Goal: Contribute content: Add original content to the website for others to see

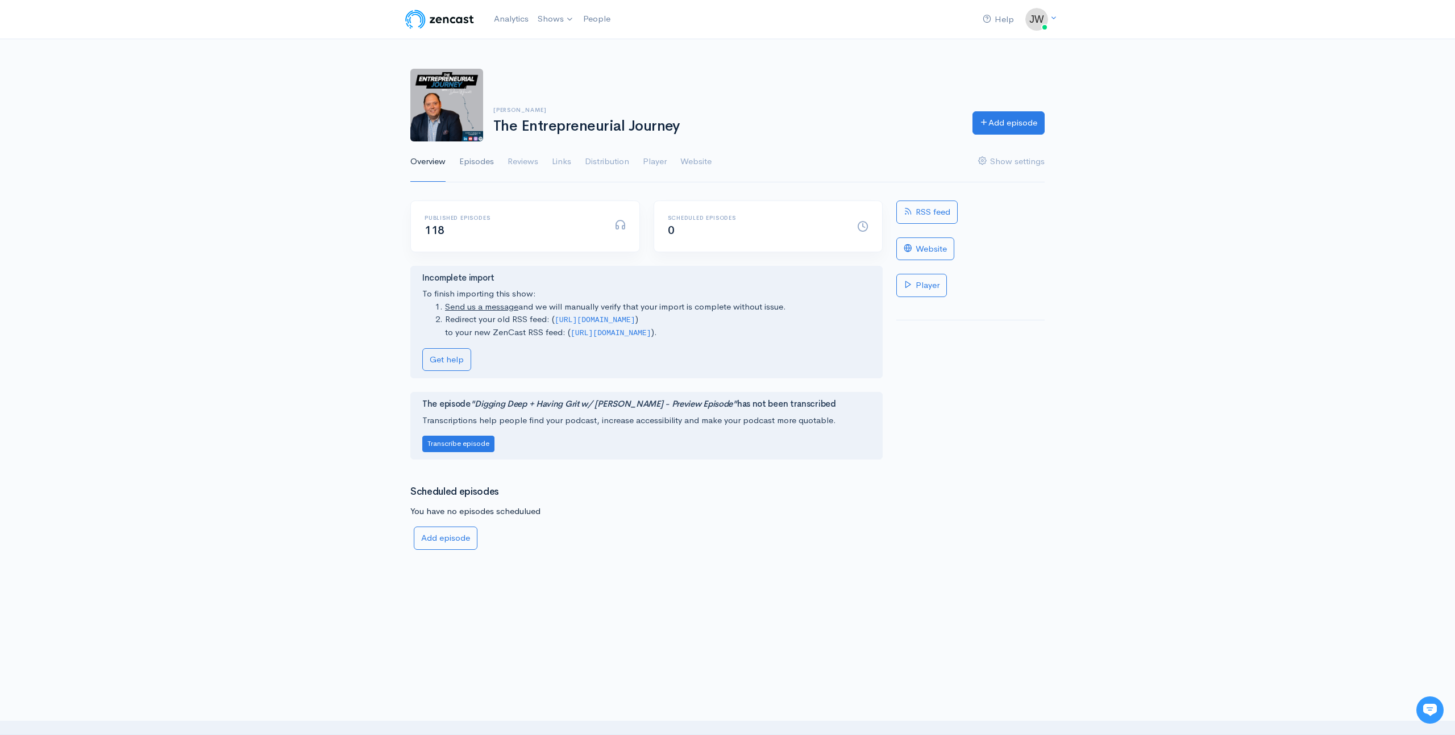
click at [479, 153] on link "Episodes" at bounding box center [476, 161] width 35 height 41
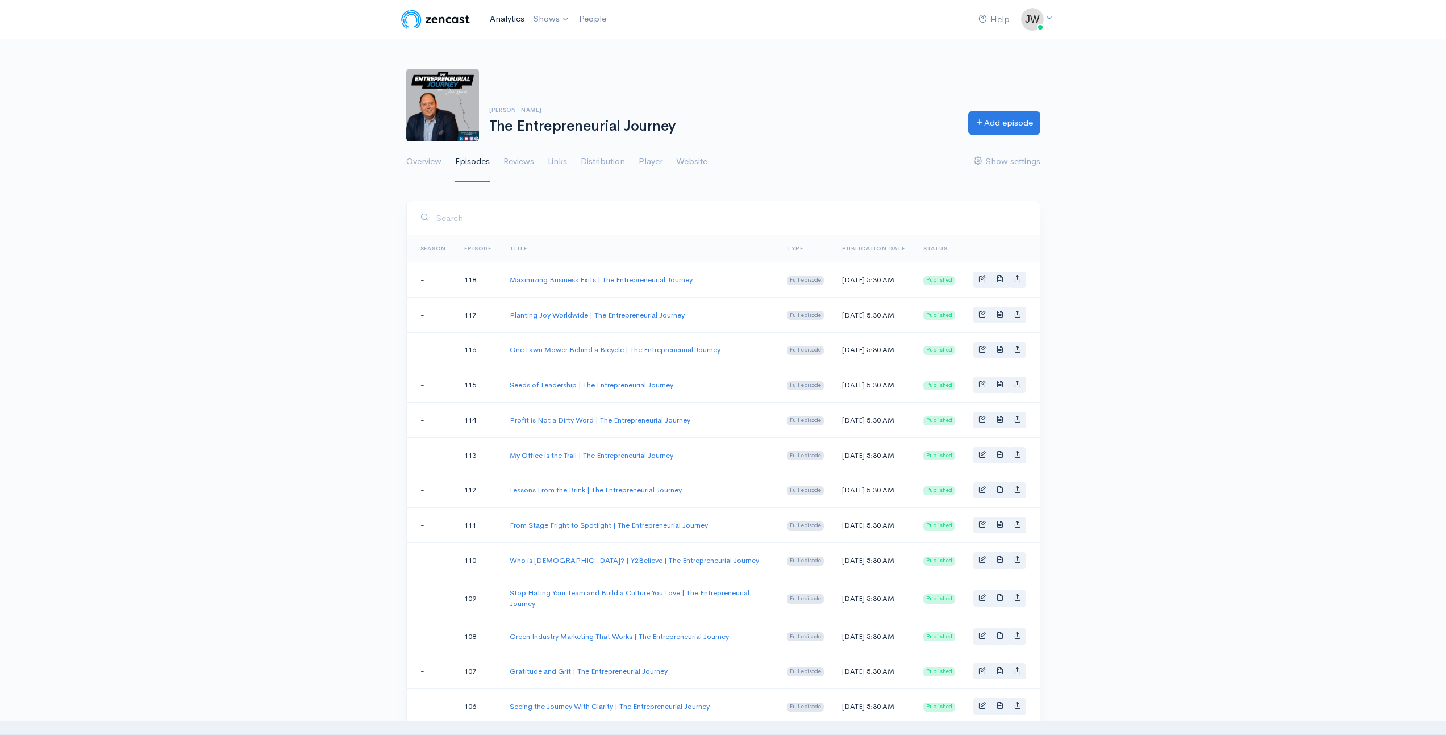
click at [502, 15] on link "Analytics" at bounding box center [507, 19] width 44 height 24
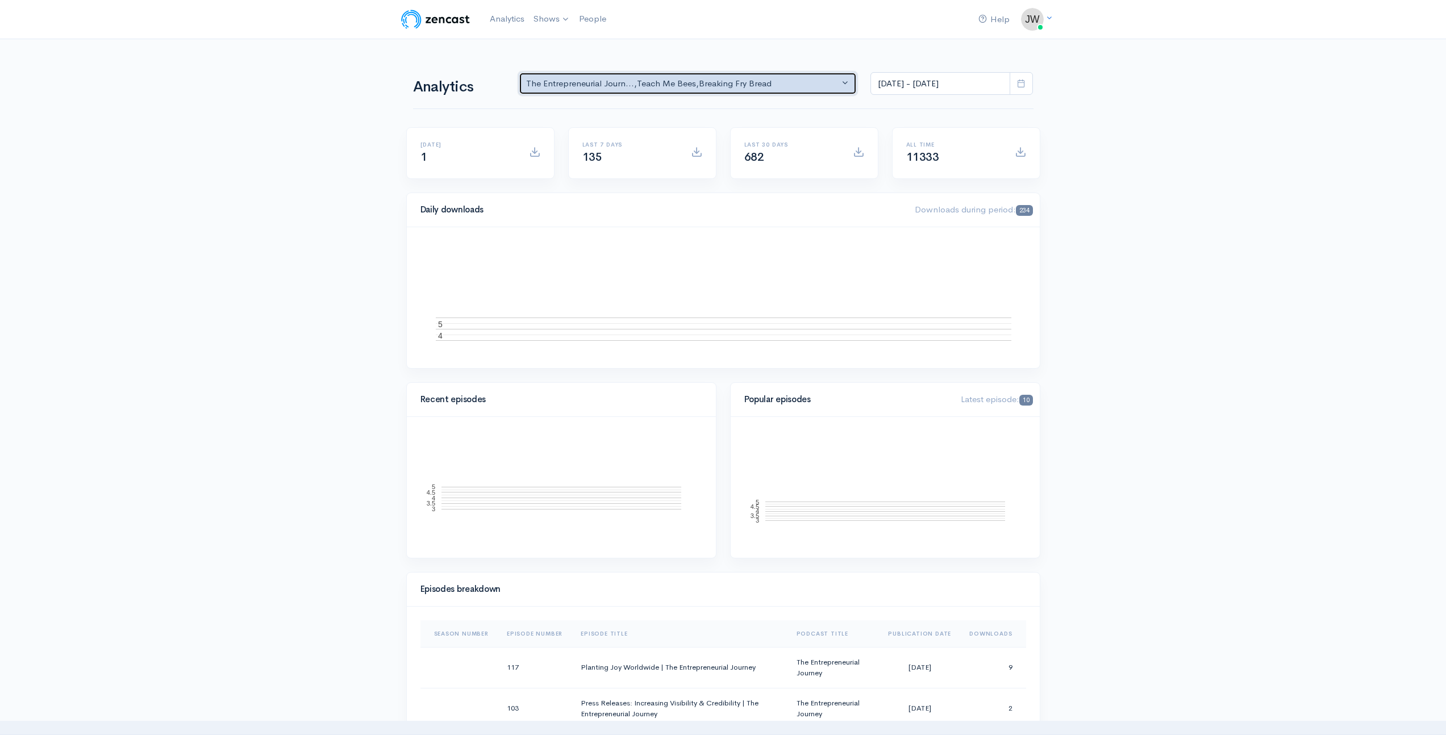
click at [801, 81] on div "The Entrepreneurial Journ... , Teach Me Bees , Breaking Fry Bread" at bounding box center [683, 83] width 314 height 13
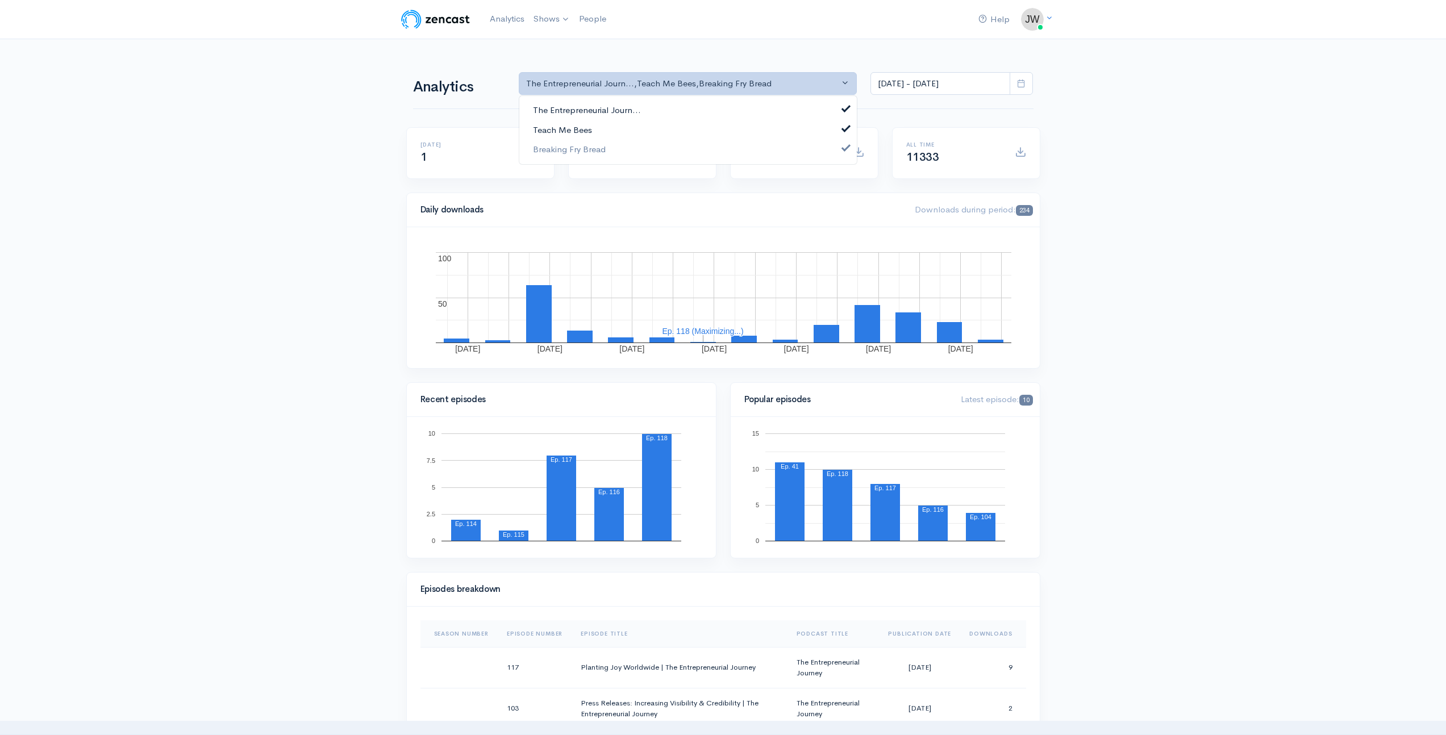
drag, startPoint x: 564, startPoint y: 126, endPoint x: 572, endPoint y: 115, distance: 13.8
click at [564, 126] on span "Teach Me Bees" at bounding box center [562, 129] width 59 height 13
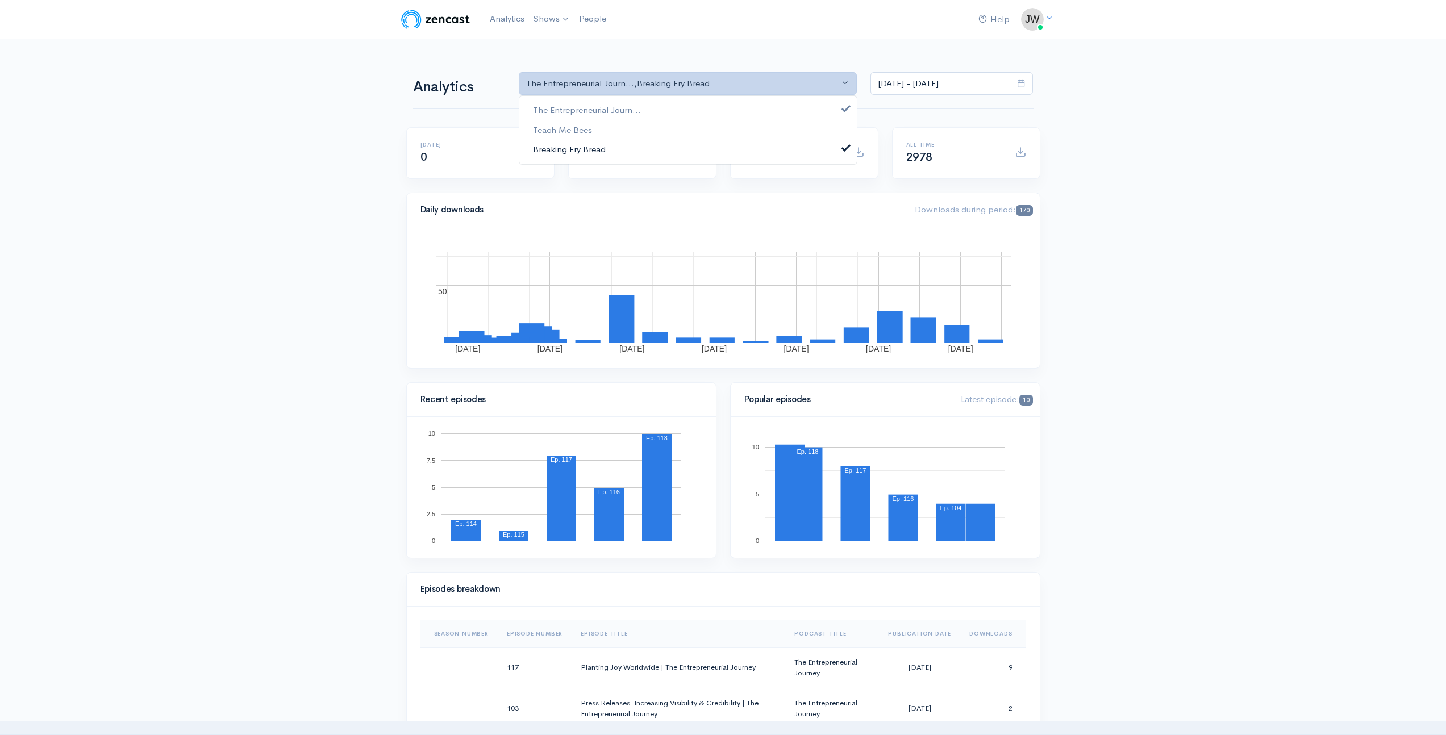
click at [589, 149] on span "Breaking Fry Bread" at bounding box center [569, 149] width 73 height 13
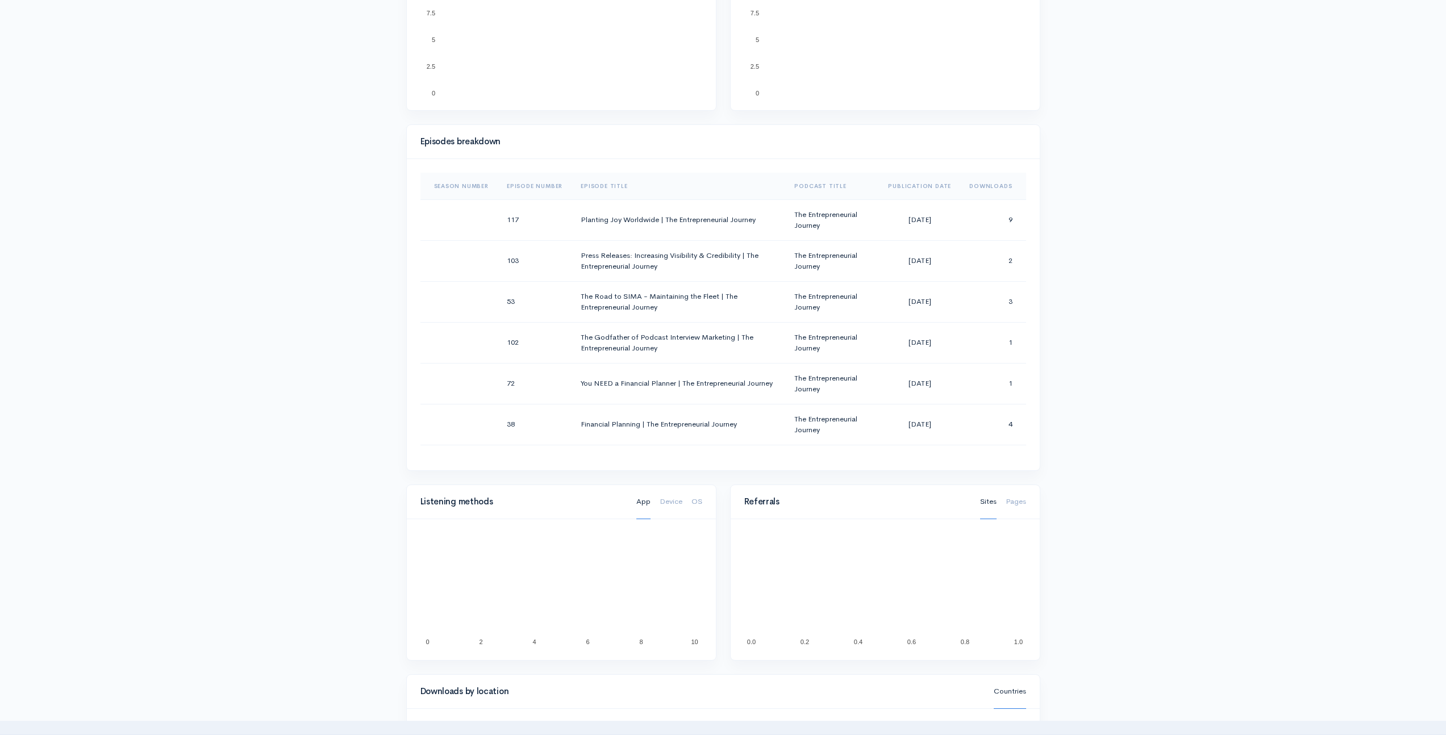
scroll to position [474, 0]
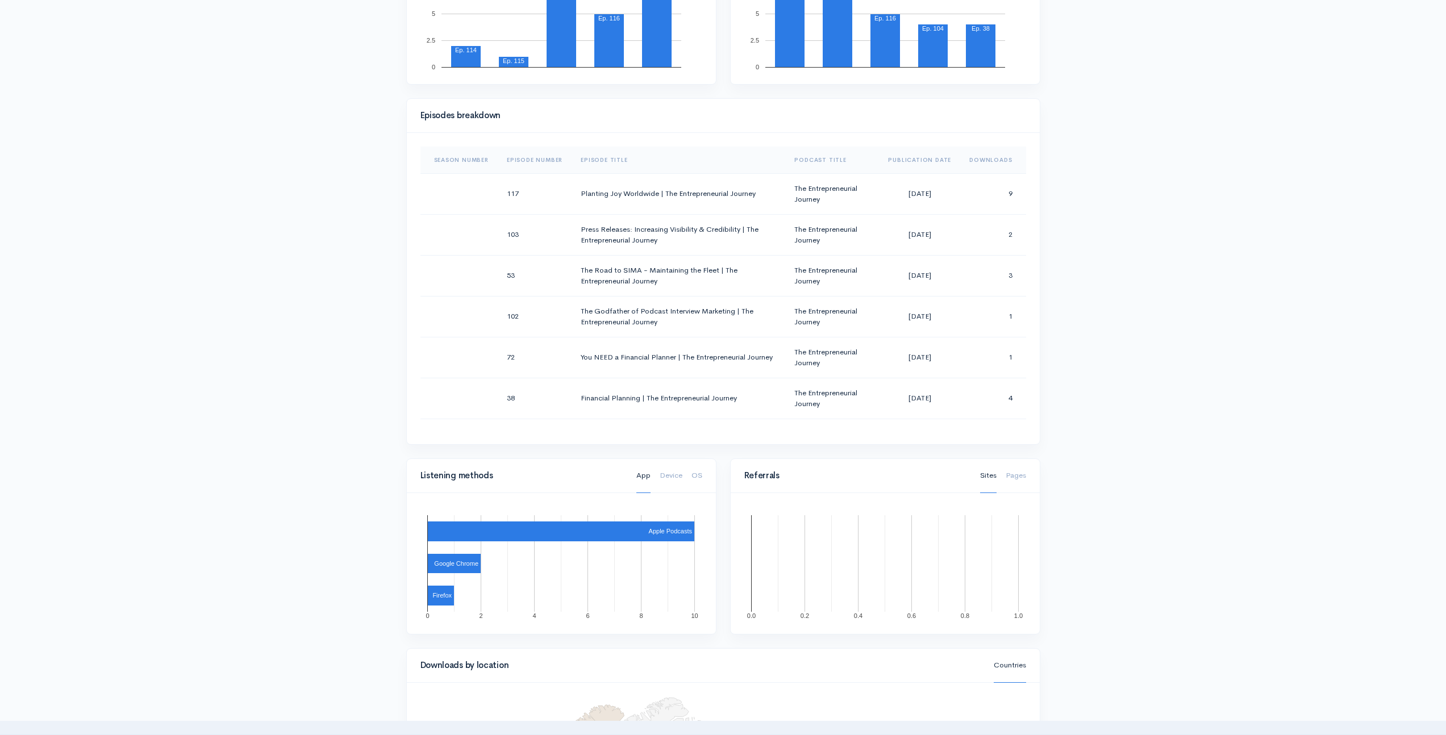
click at [533, 162] on th "Episode Number" at bounding box center [535, 160] width 74 height 27
click at [532, 159] on th "Episode Number" at bounding box center [539, 160] width 82 height 27
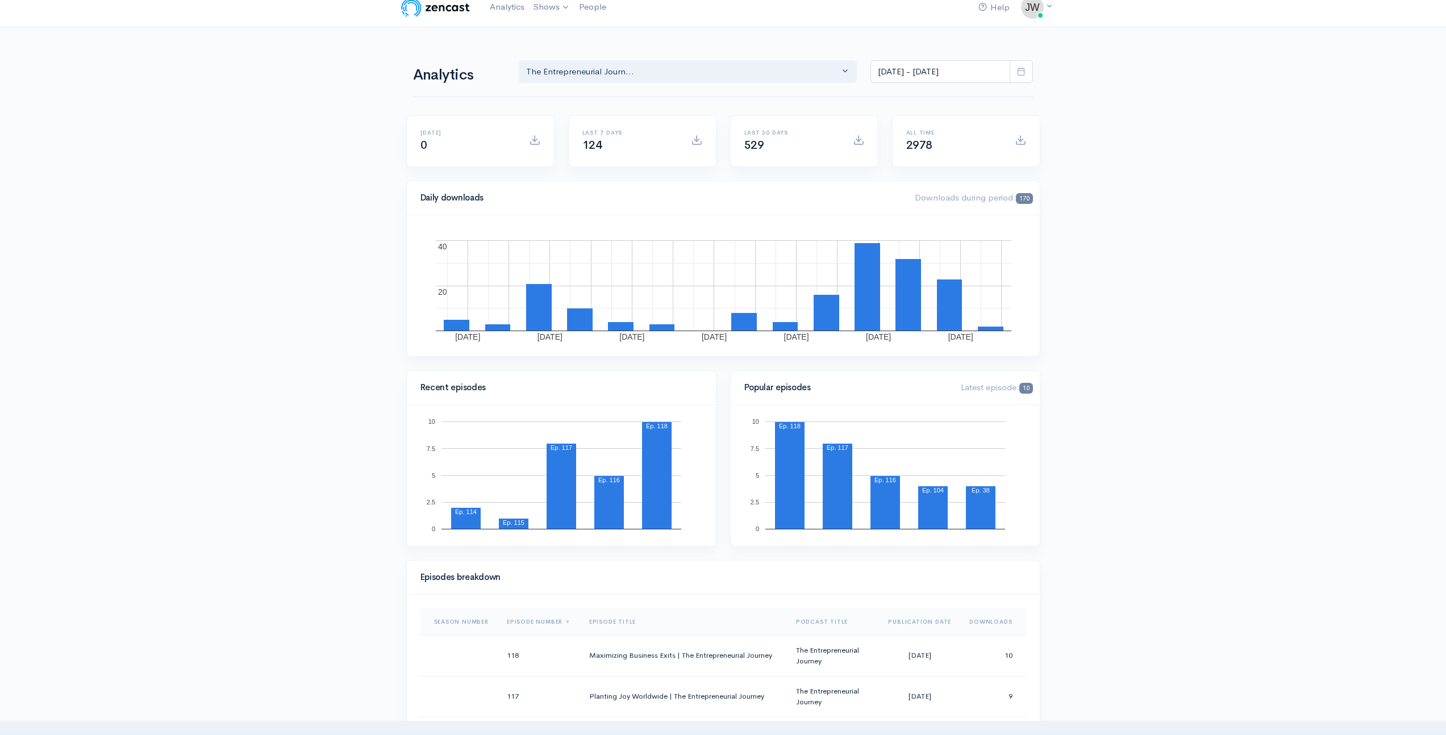
scroll to position [0, 0]
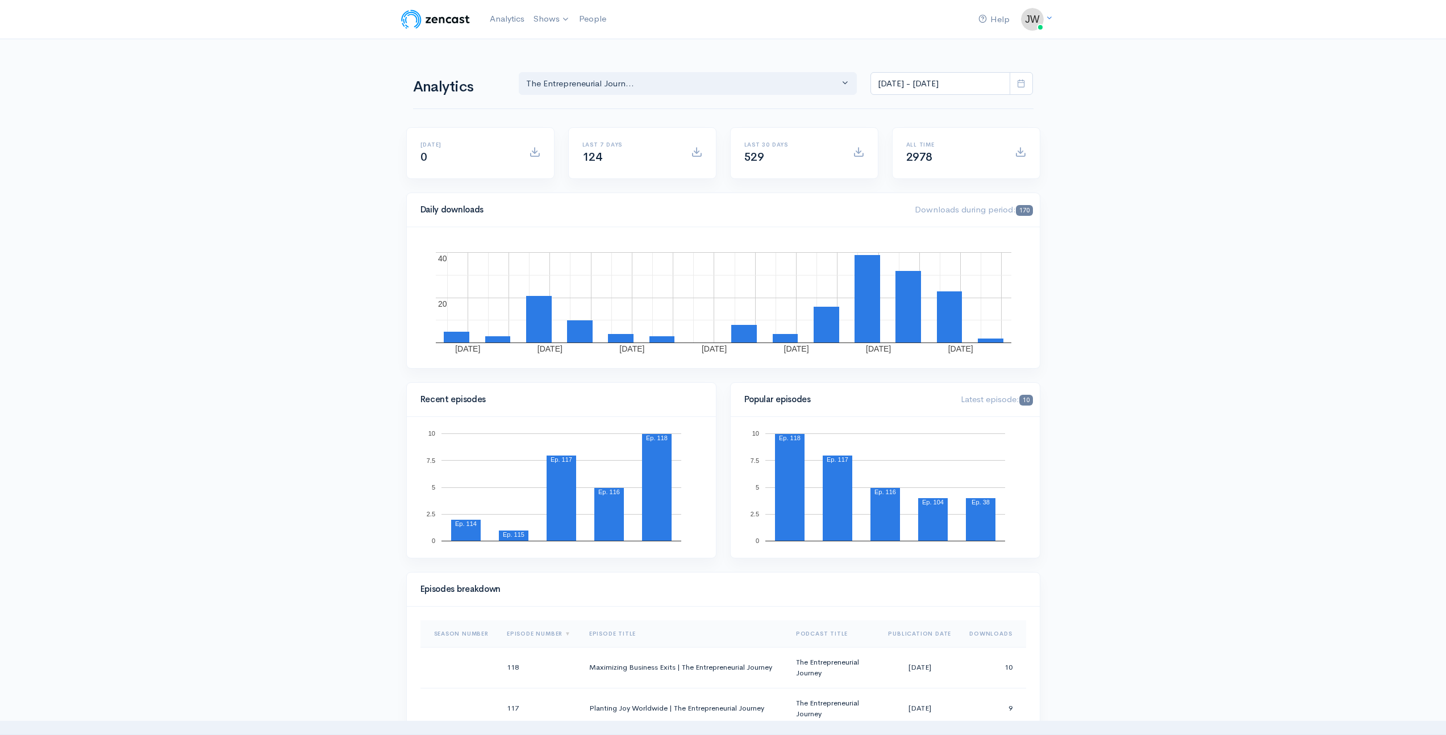
click at [1023, 79] on icon at bounding box center [1021, 83] width 9 height 9
click at [892, 179] on li "Last 30 days" at bounding box center [911, 179] width 80 height 18
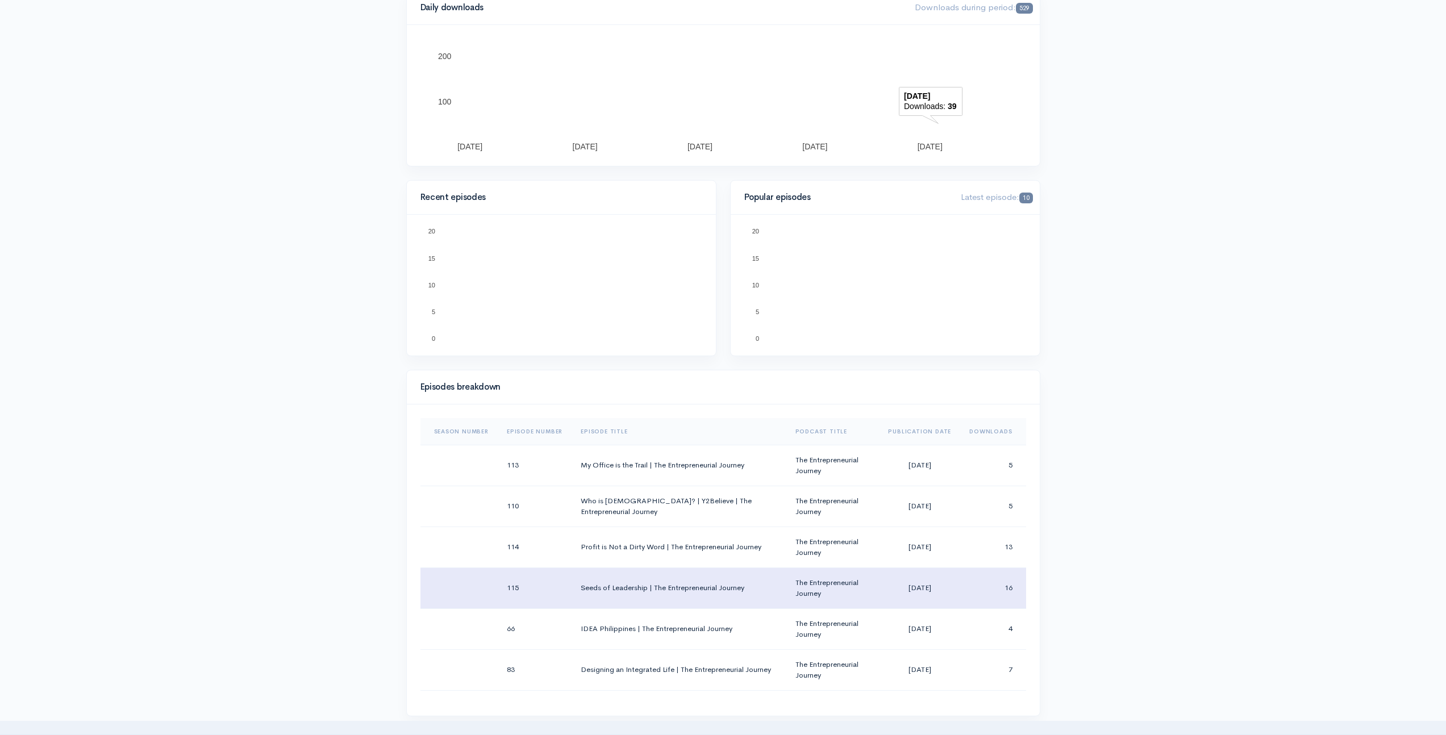
scroll to position [252, 0]
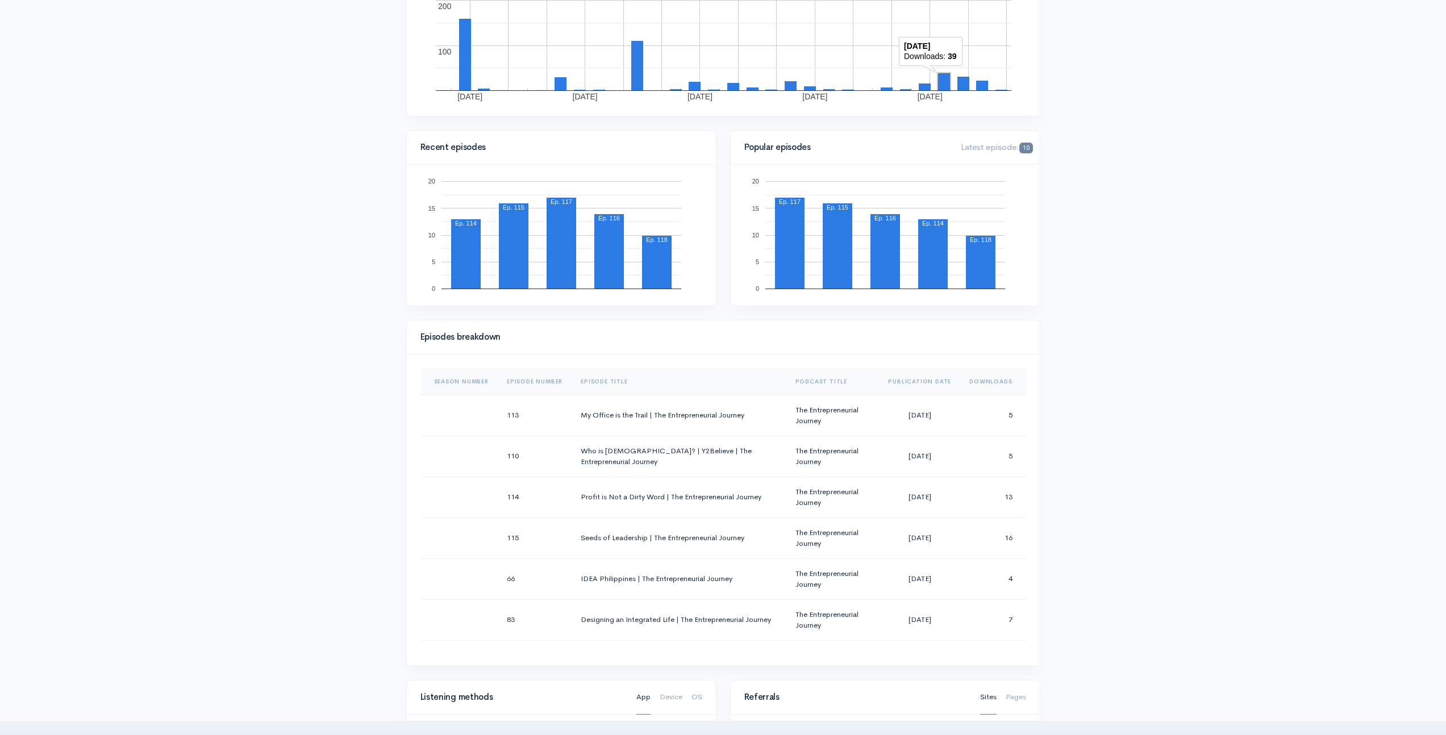
click at [540, 379] on th "Episode Number" at bounding box center [535, 381] width 74 height 27
click at [534, 384] on th "Episode Number" at bounding box center [539, 381] width 82 height 27
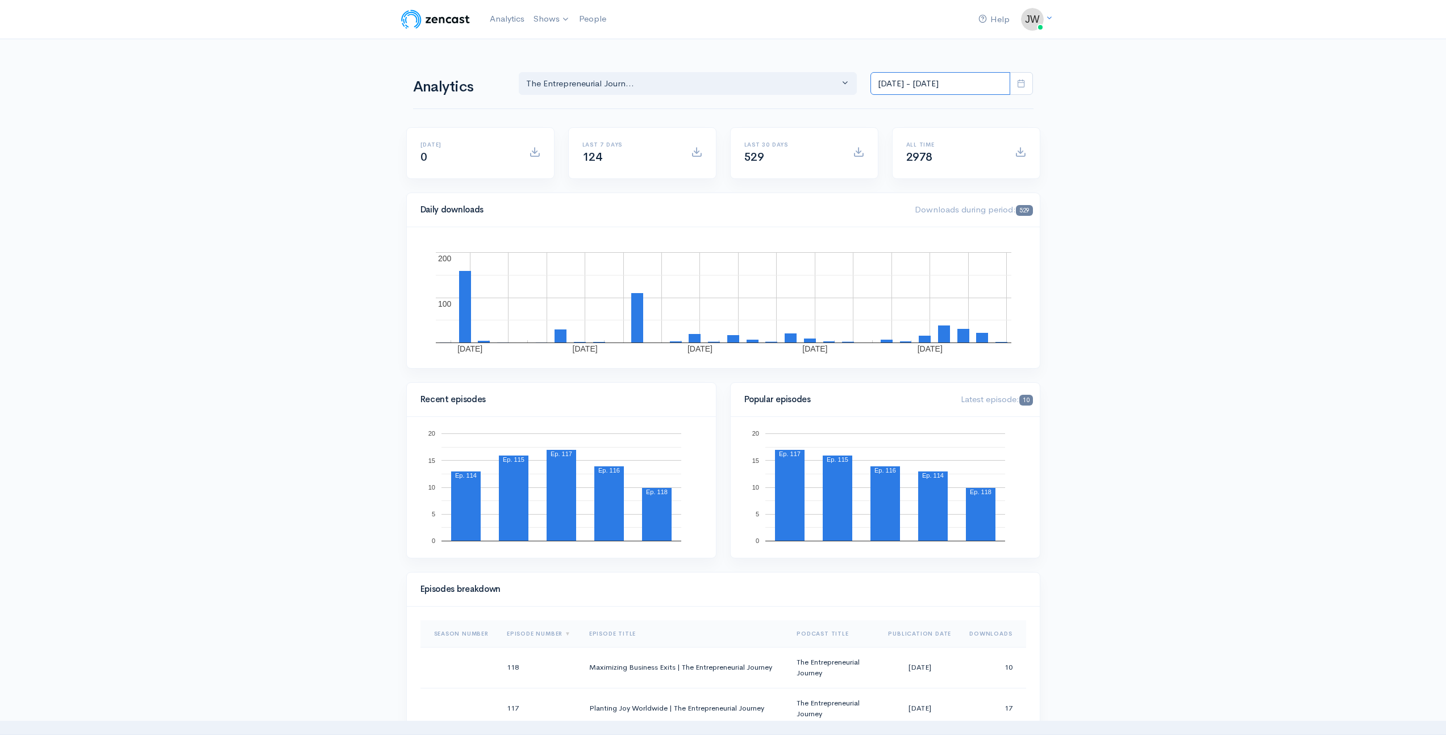
click at [988, 85] on input "[DATE] - [DATE]" at bounding box center [940, 83] width 140 height 23
click at [893, 231] on li "All time" at bounding box center [911, 232] width 80 height 18
type input "[DATE] - [DATE]"
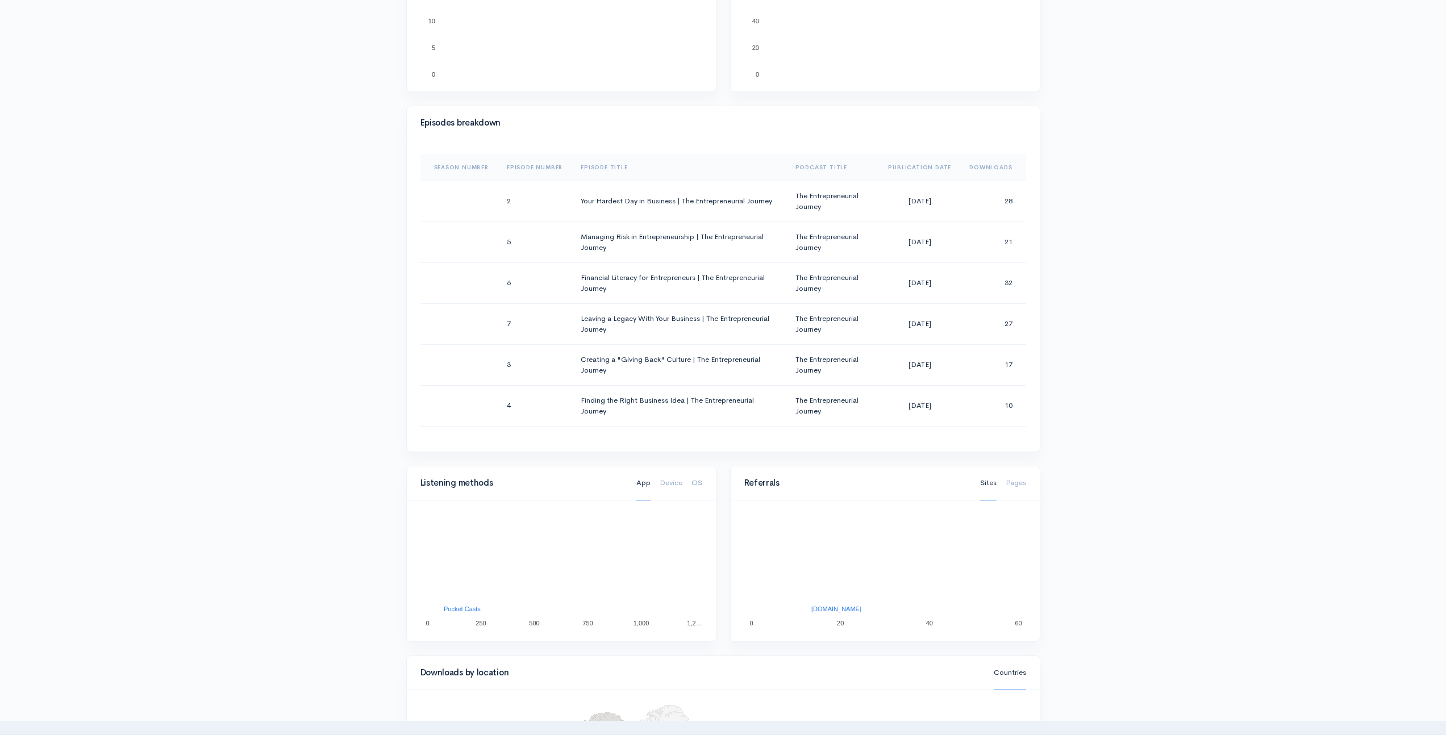
scroll to position [475, 0]
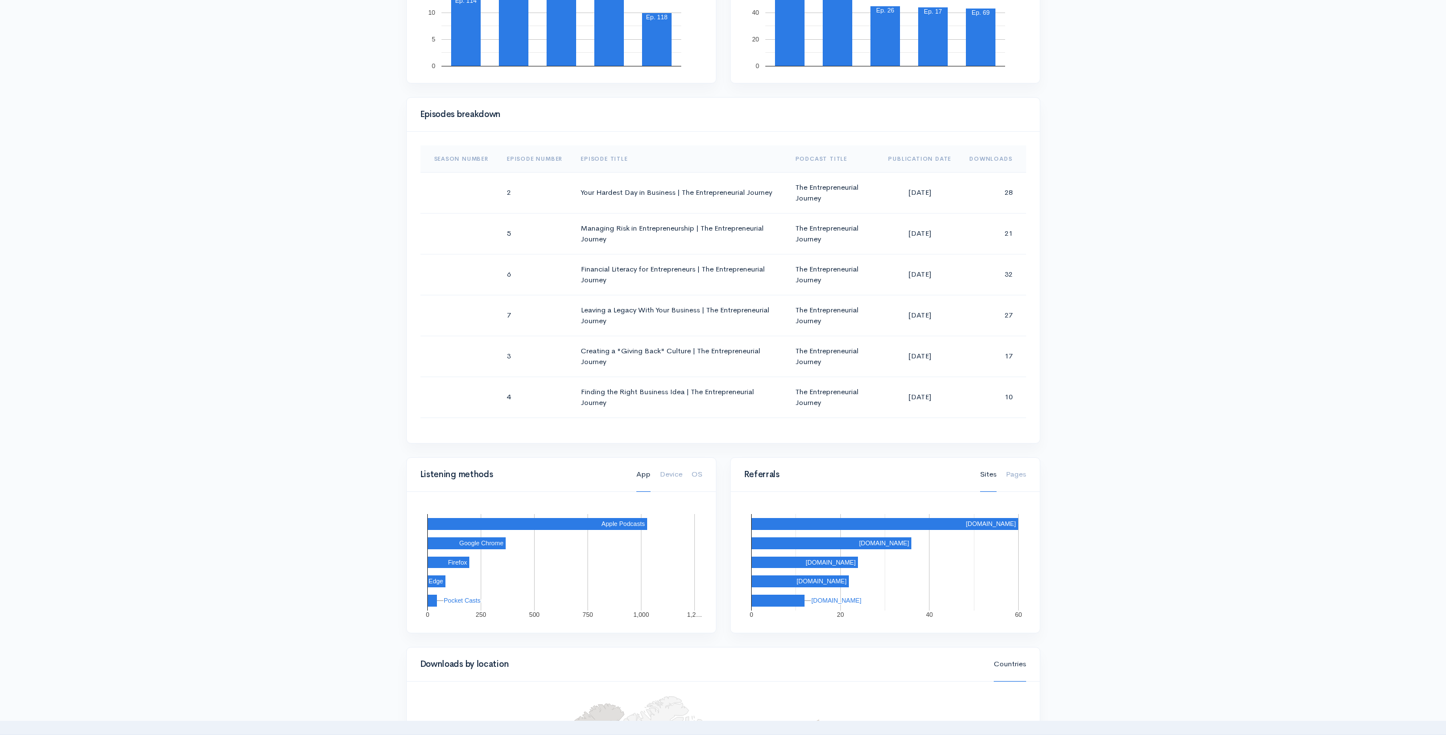
click at [549, 156] on th "Episode Number" at bounding box center [535, 158] width 74 height 27
click at [520, 160] on th "Episode Number" at bounding box center [539, 158] width 82 height 27
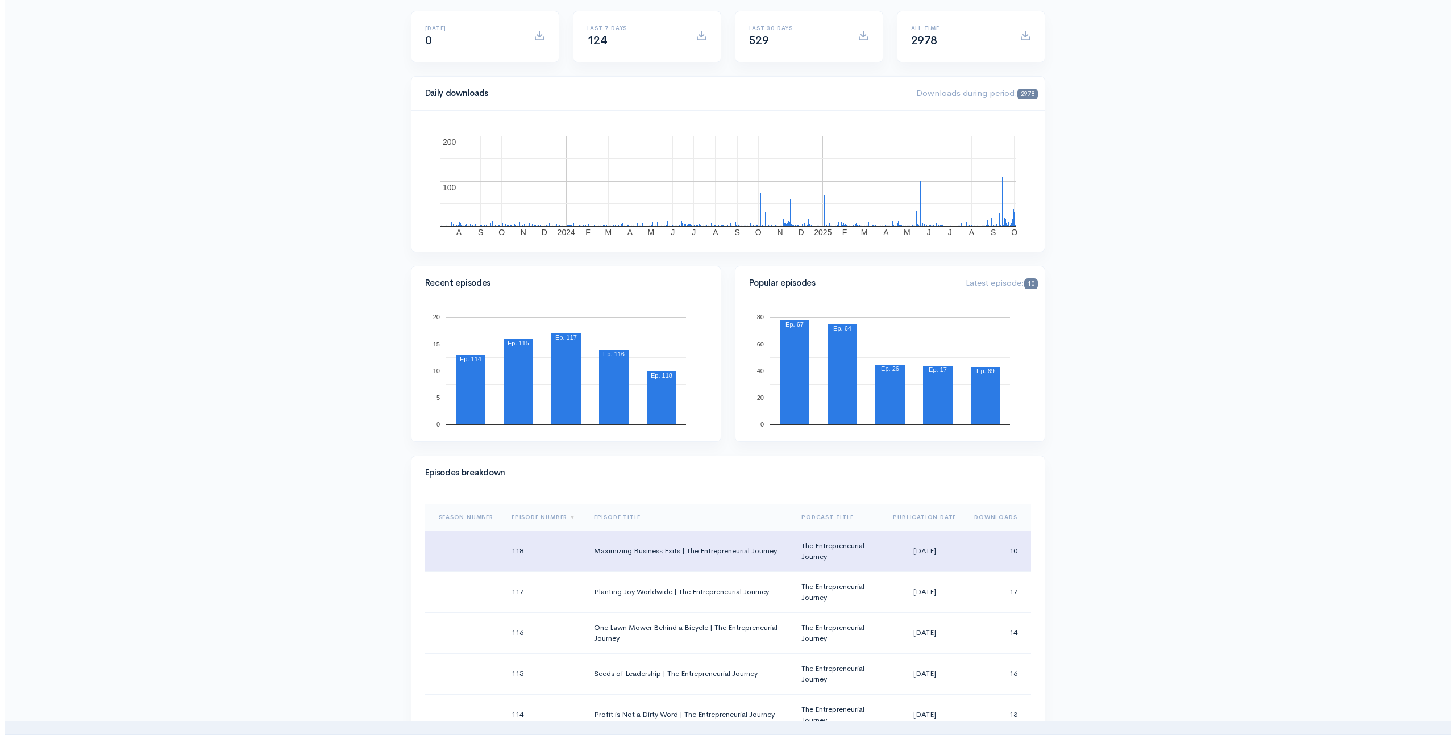
scroll to position [0, 0]
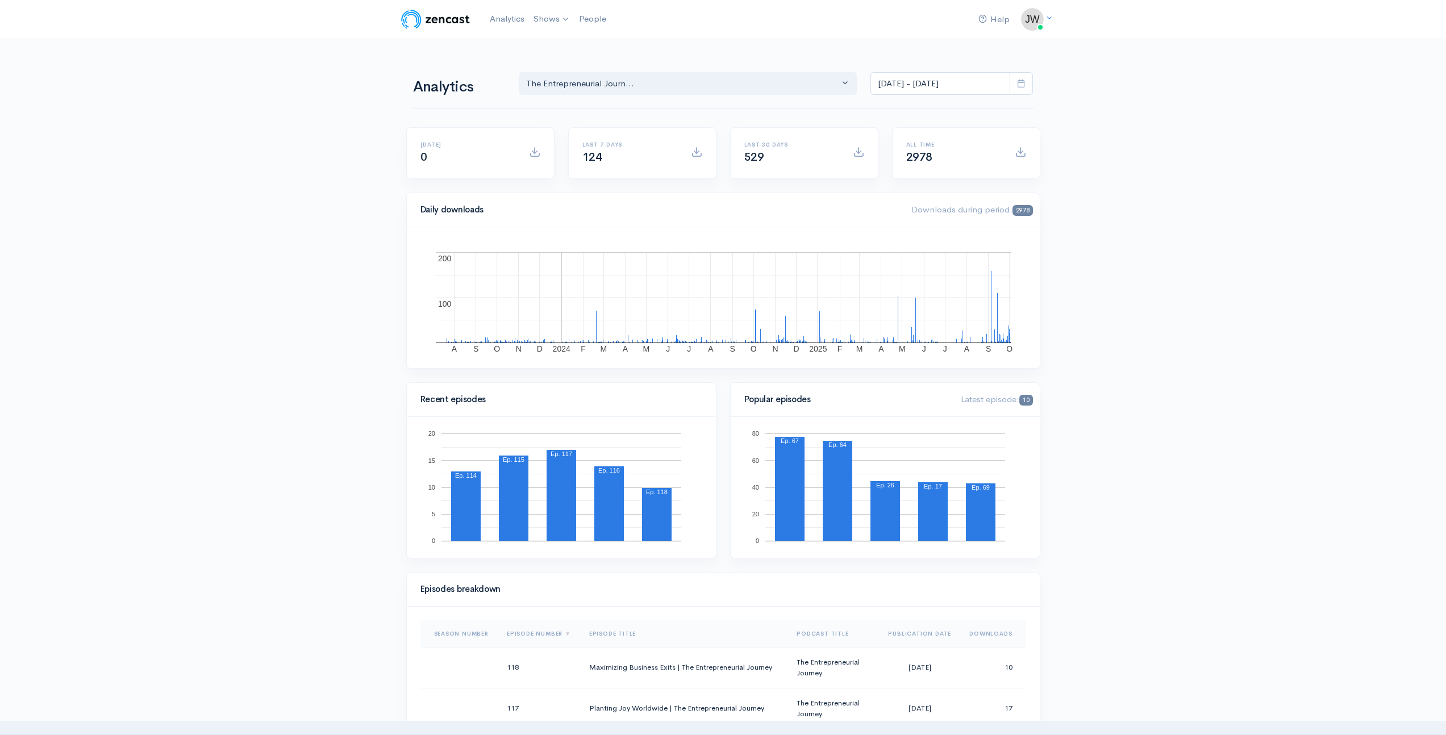
click at [448, 22] on img at bounding box center [435, 19] width 72 height 23
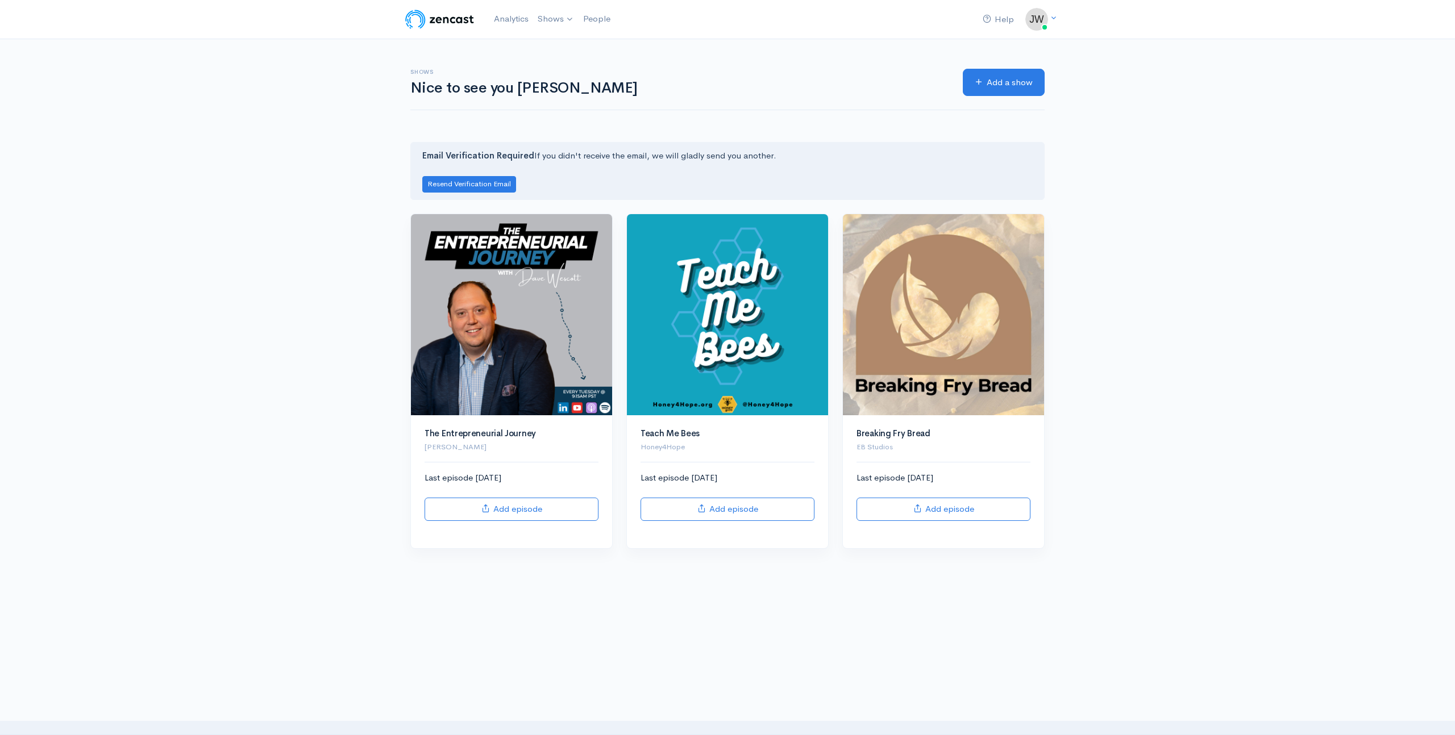
click at [445, 16] on img at bounding box center [439, 19] width 72 height 23
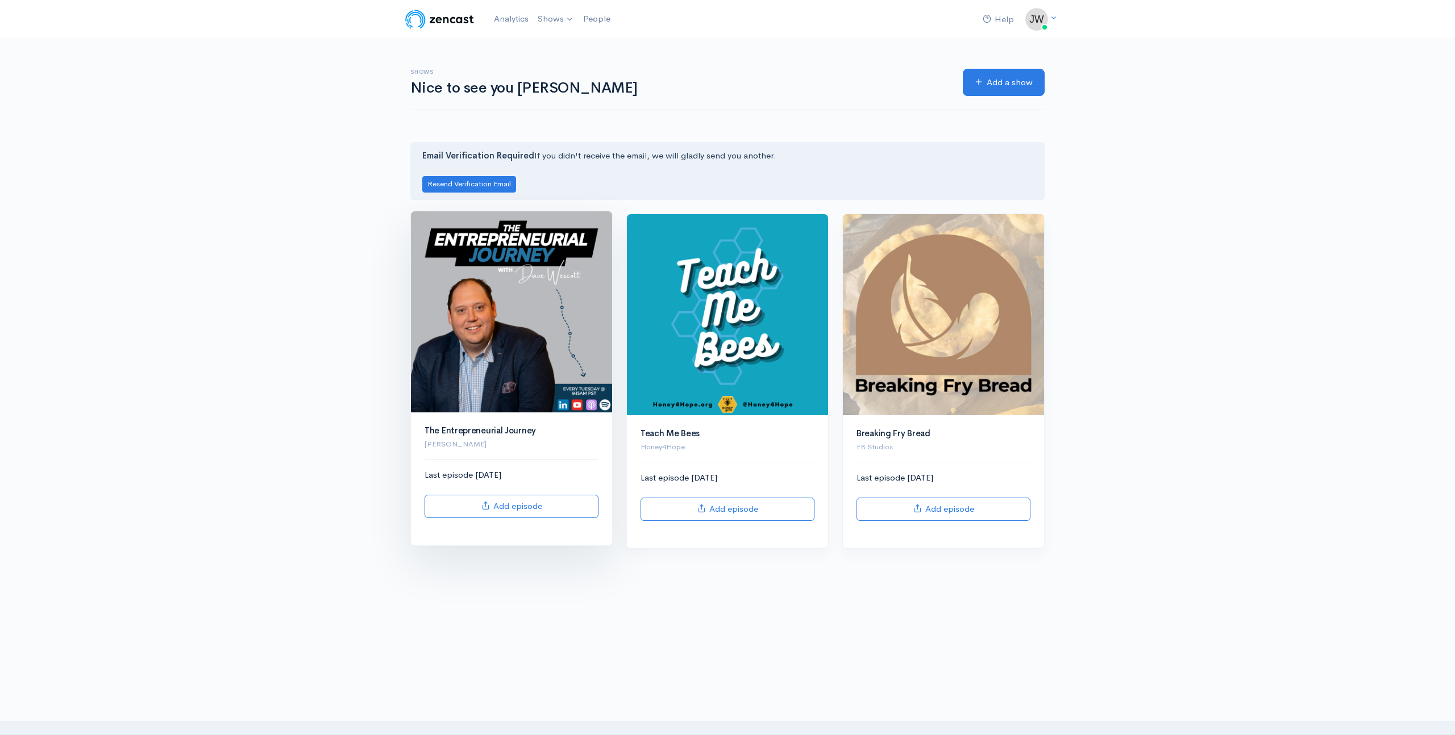
click at [515, 306] on img at bounding box center [511, 311] width 201 height 201
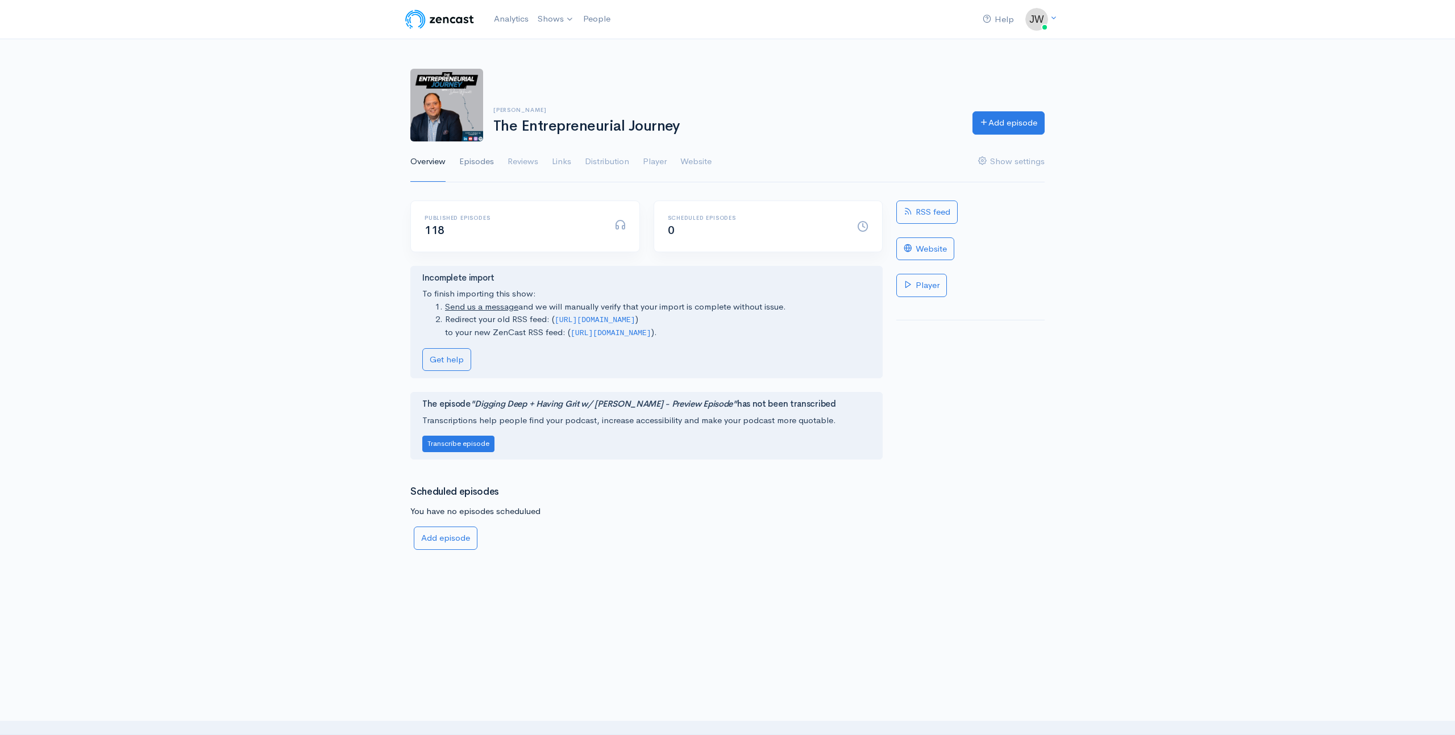
click at [473, 159] on link "Episodes" at bounding box center [476, 161] width 35 height 41
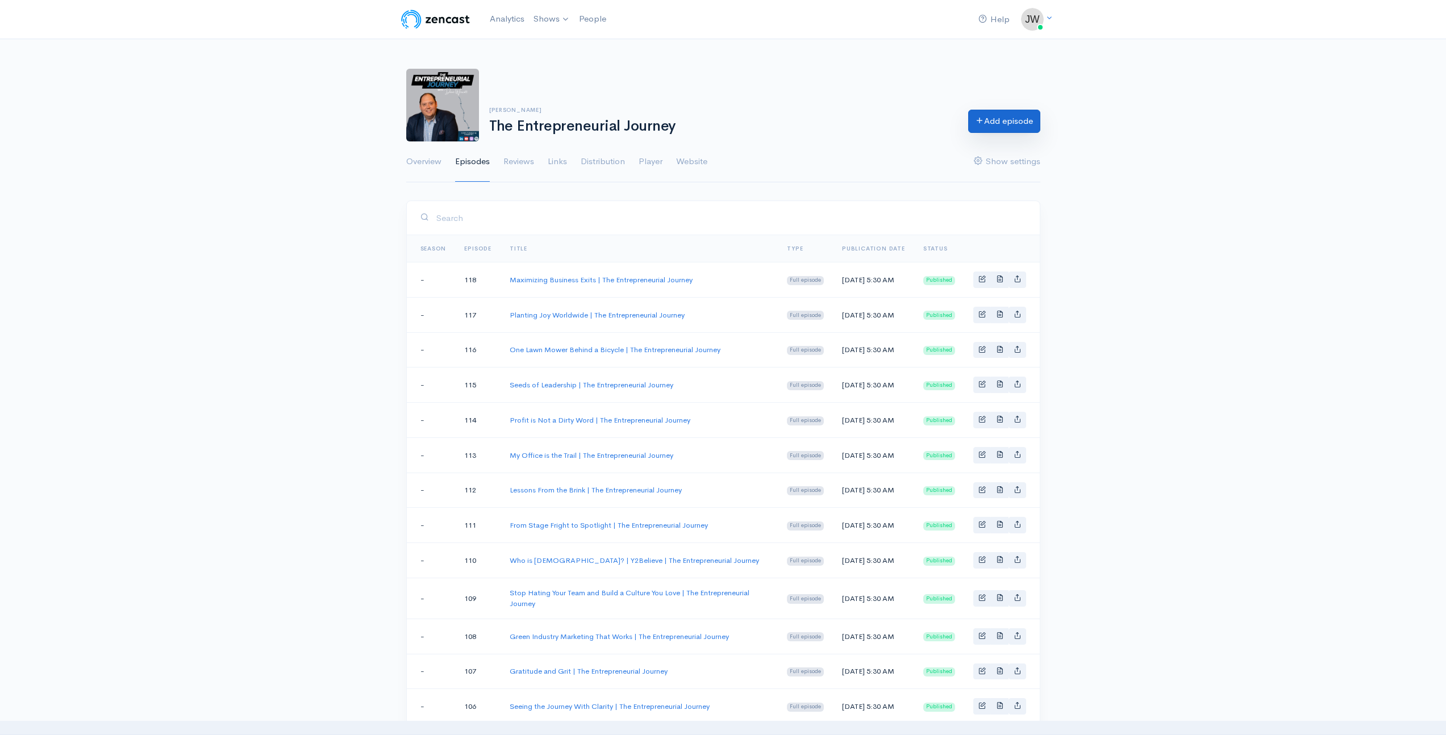
click at [1019, 121] on link "Add episode" at bounding box center [1004, 121] width 72 height 23
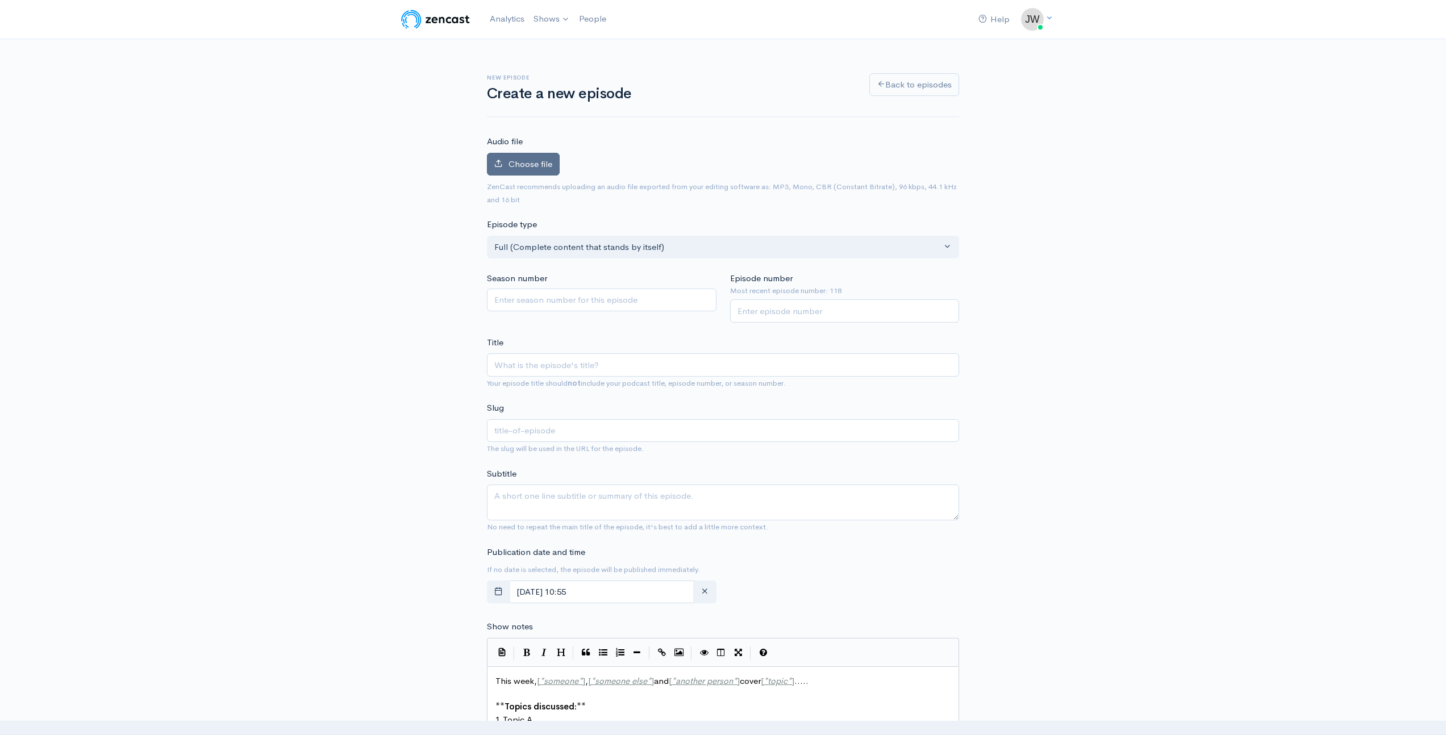
click at [518, 168] on span "Choose file" at bounding box center [531, 164] width 44 height 11
click at [0, 0] on input "Choose file" at bounding box center [0, 0] width 0 height 0
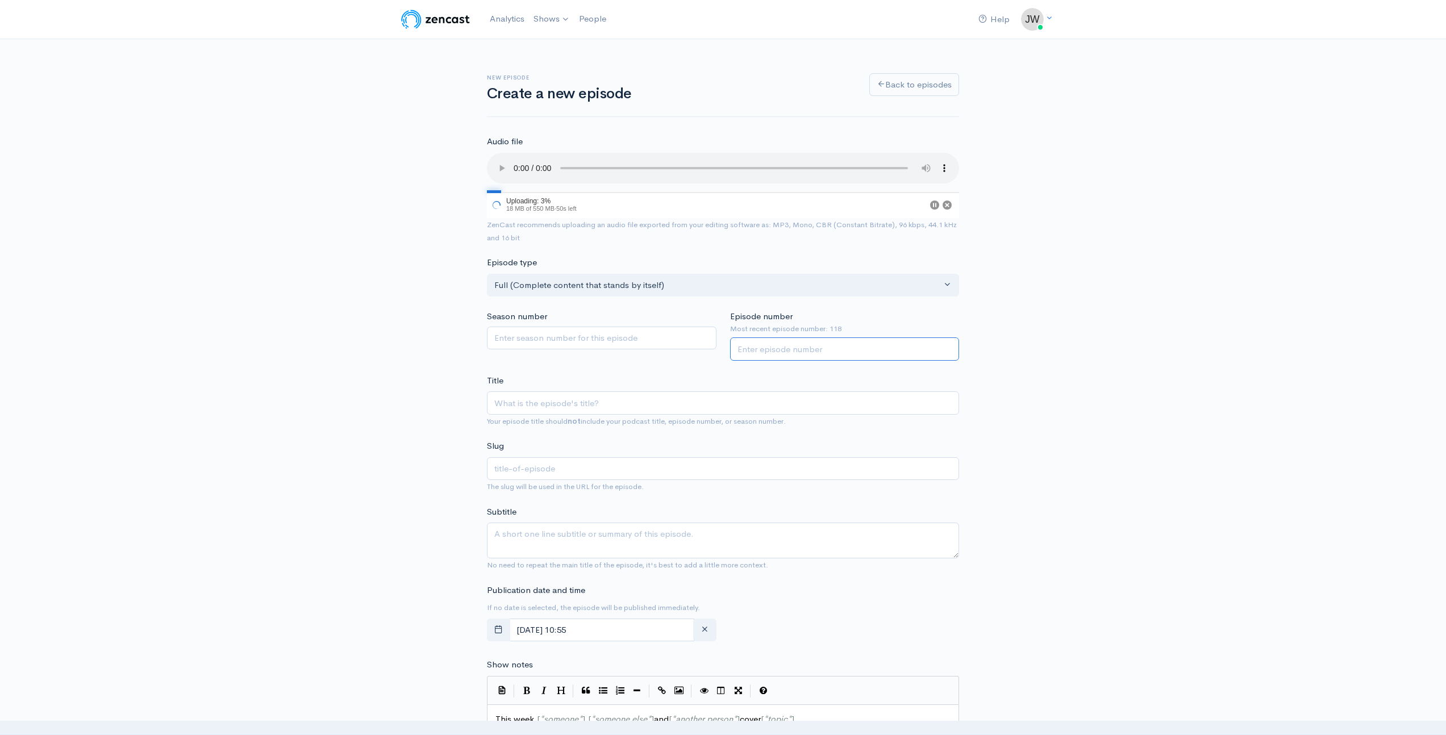
click at [798, 353] on input "Episode number" at bounding box center [845, 349] width 230 height 23
type input "119"
click at [584, 401] on input "Title" at bounding box center [723, 402] width 472 height 23
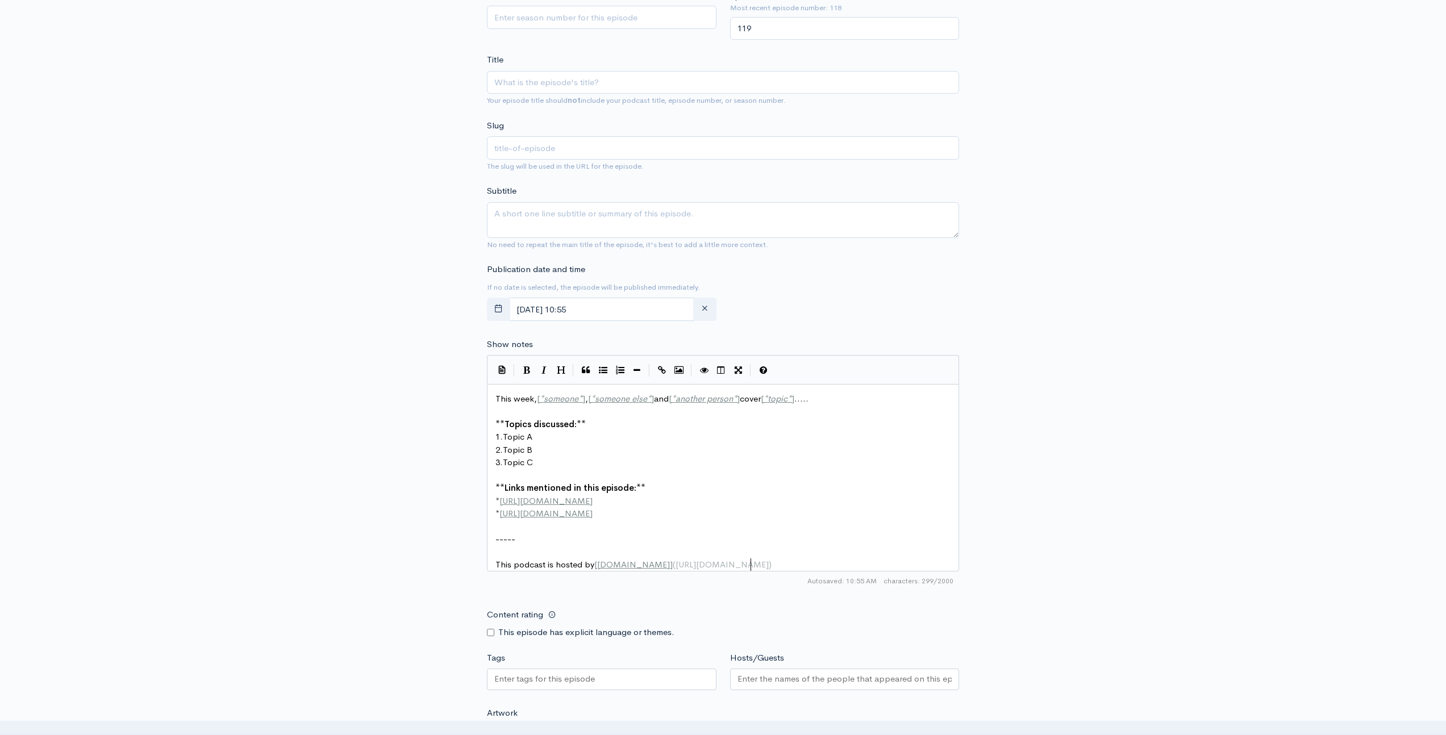
scroll to position [4, 0]
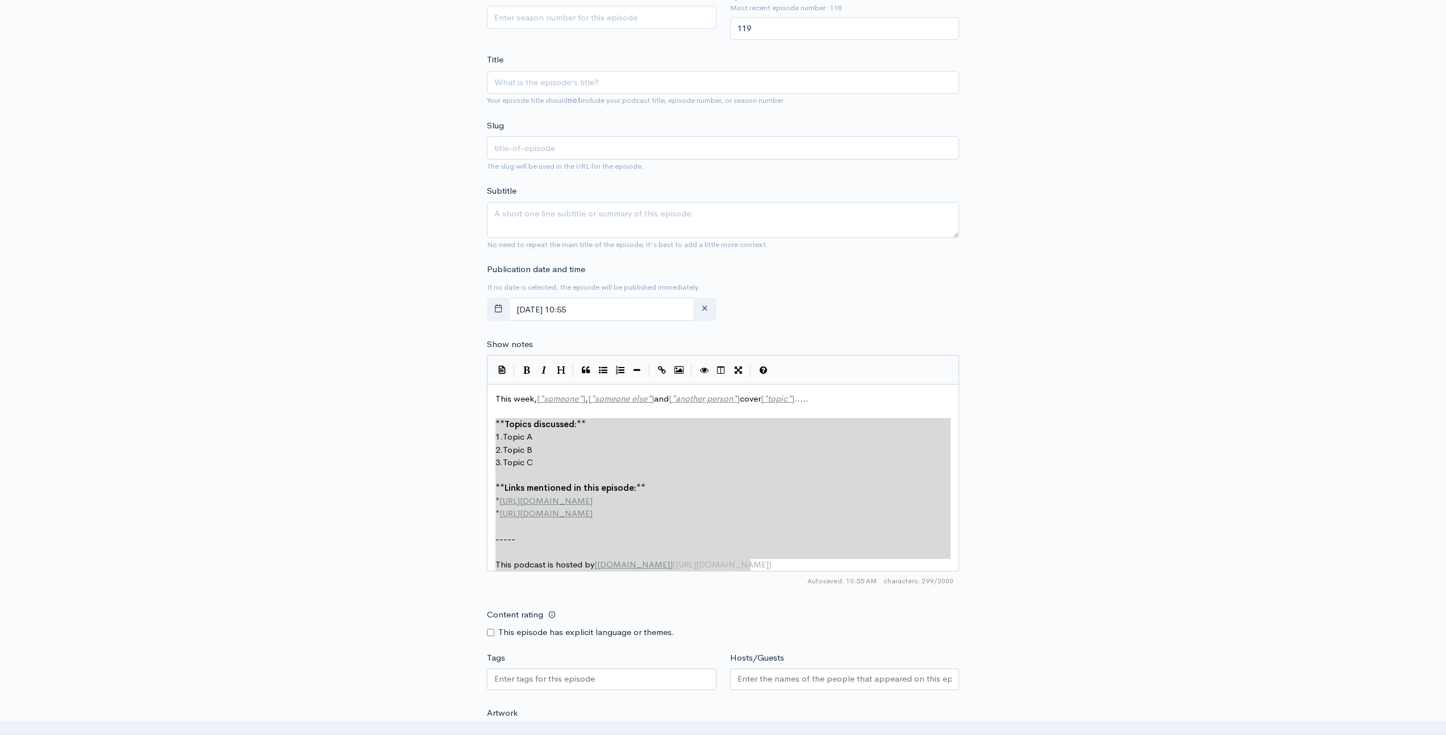
type textarea "This week, [*someone*], [*someone else*] and [*another person*] cover [*topic*]…"
drag, startPoint x: 767, startPoint y: 570, endPoint x: 363, endPoint y: 324, distance: 472.7
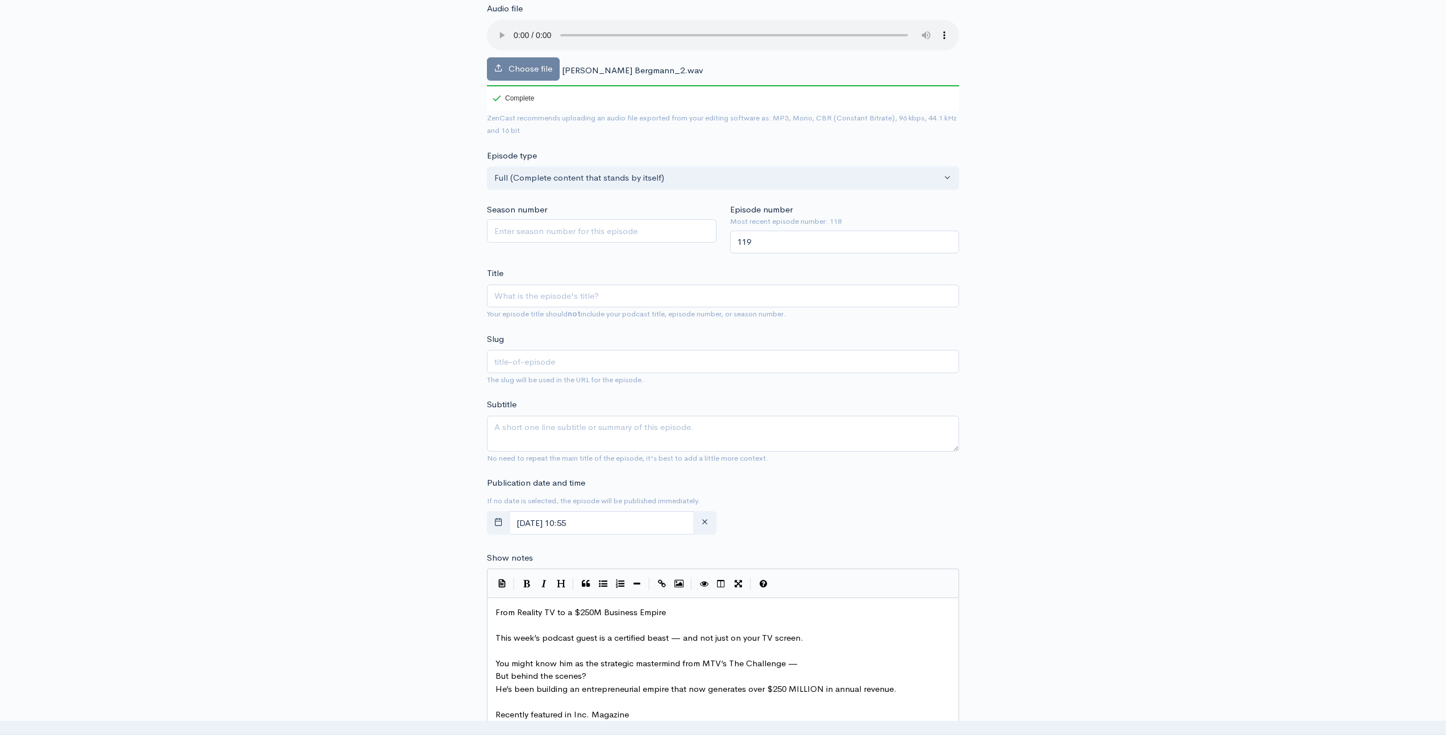
scroll to position [0, 0]
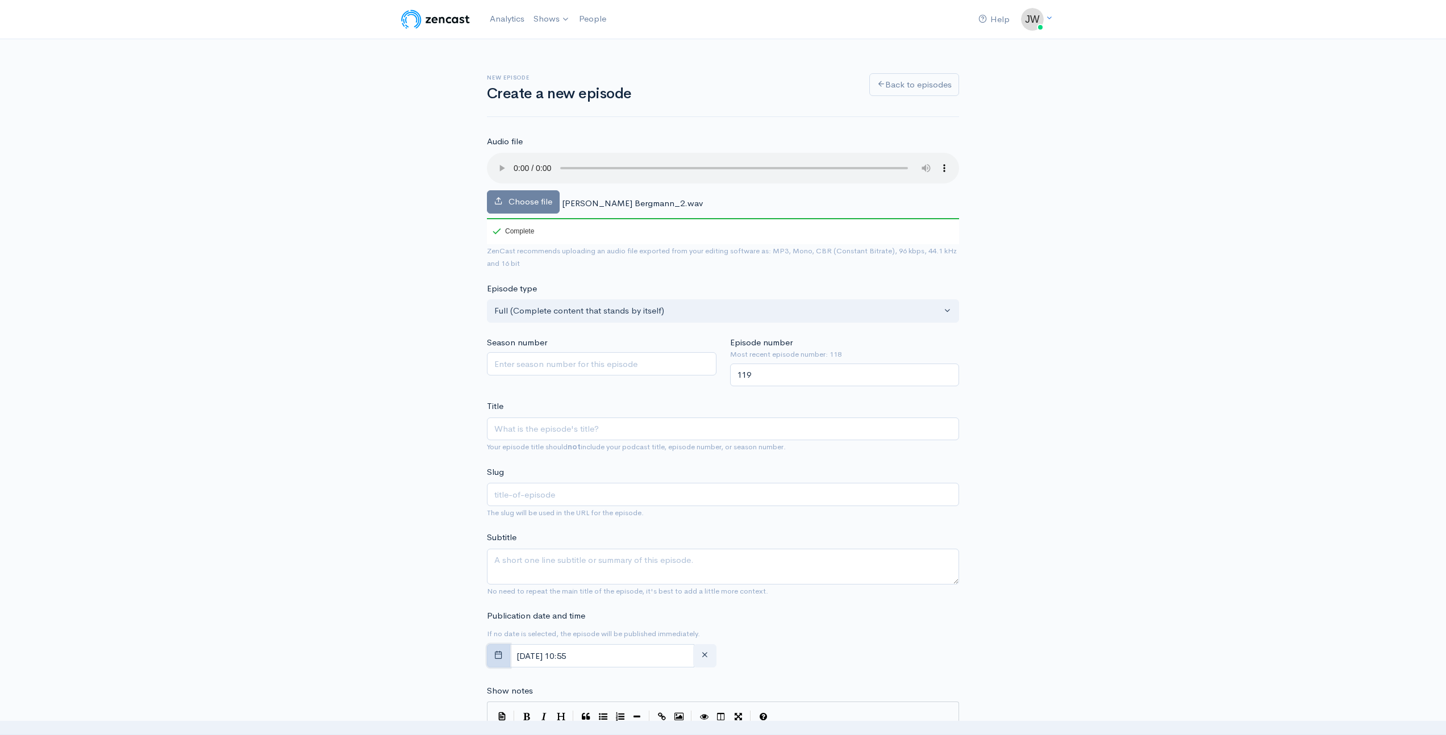
click at [496, 653] on icon "button" at bounding box center [498, 655] width 9 height 9
click at [593, 655] on input "[DATE] 10:55" at bounding box center [601, 655] width 185 height 23
type input "5"
type input "[DATE] 05:55"
type input "05"
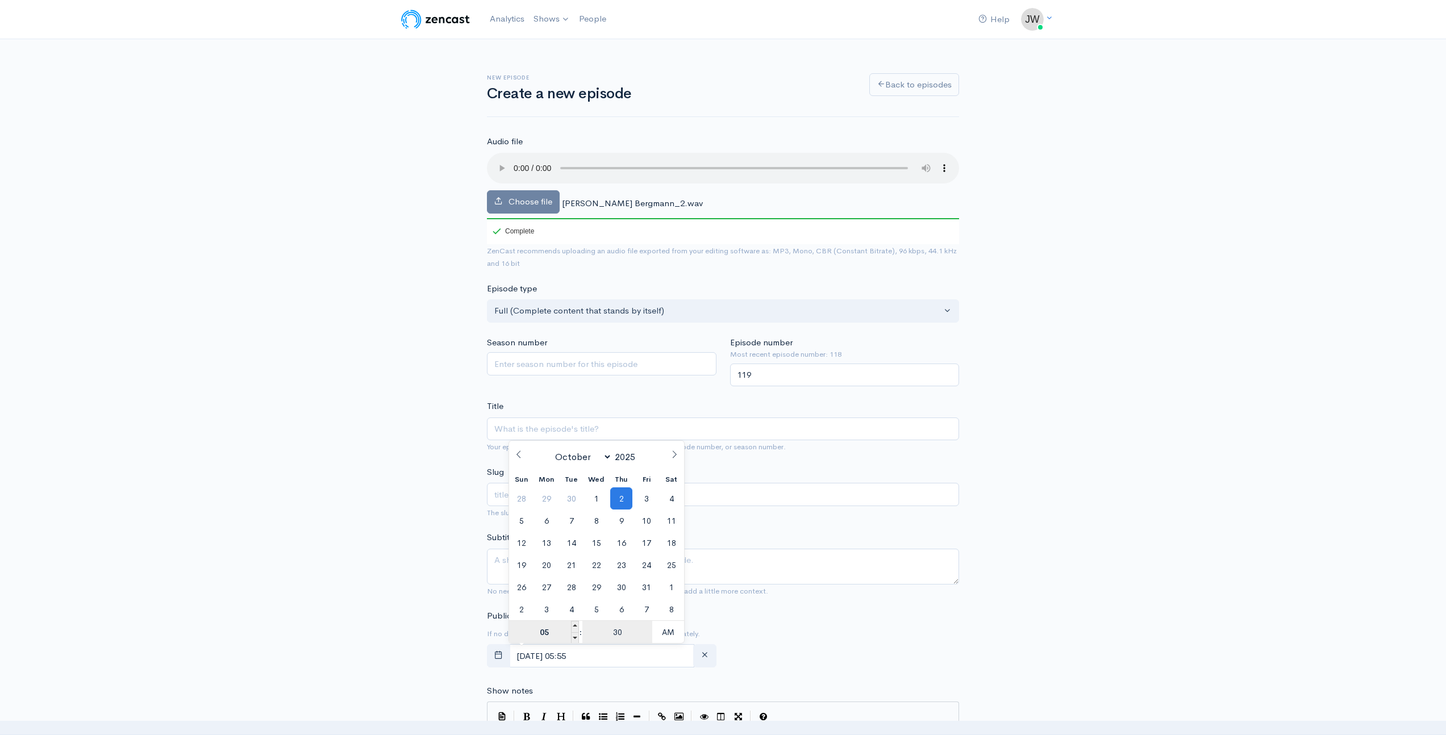
type input "30"
type input "[DATE] 05:30"
click at [541, 421] on input "Title" at bounding box center [723, 429] width 472 height 23
paste input "The Reality of Entrepreneurship | The Entrepreneurial Journey"
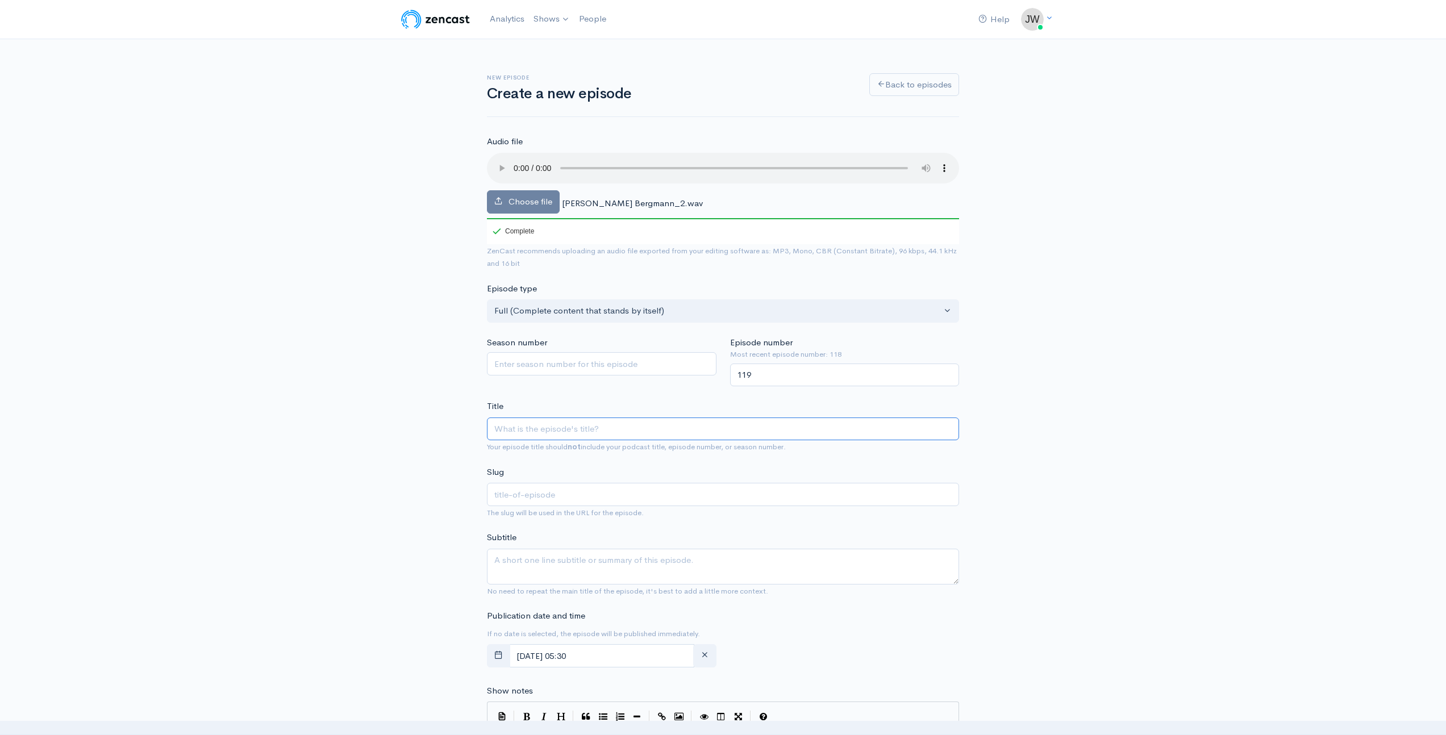
type input "The Reality of Entrepreneurship | The Entrepreneurial Journey"
type input "the-reality-of-entrepreneurship-the-entrepreneurial-journey"
type input "The Reality of Entrepreneurship | The Entrepreneurial Journey"
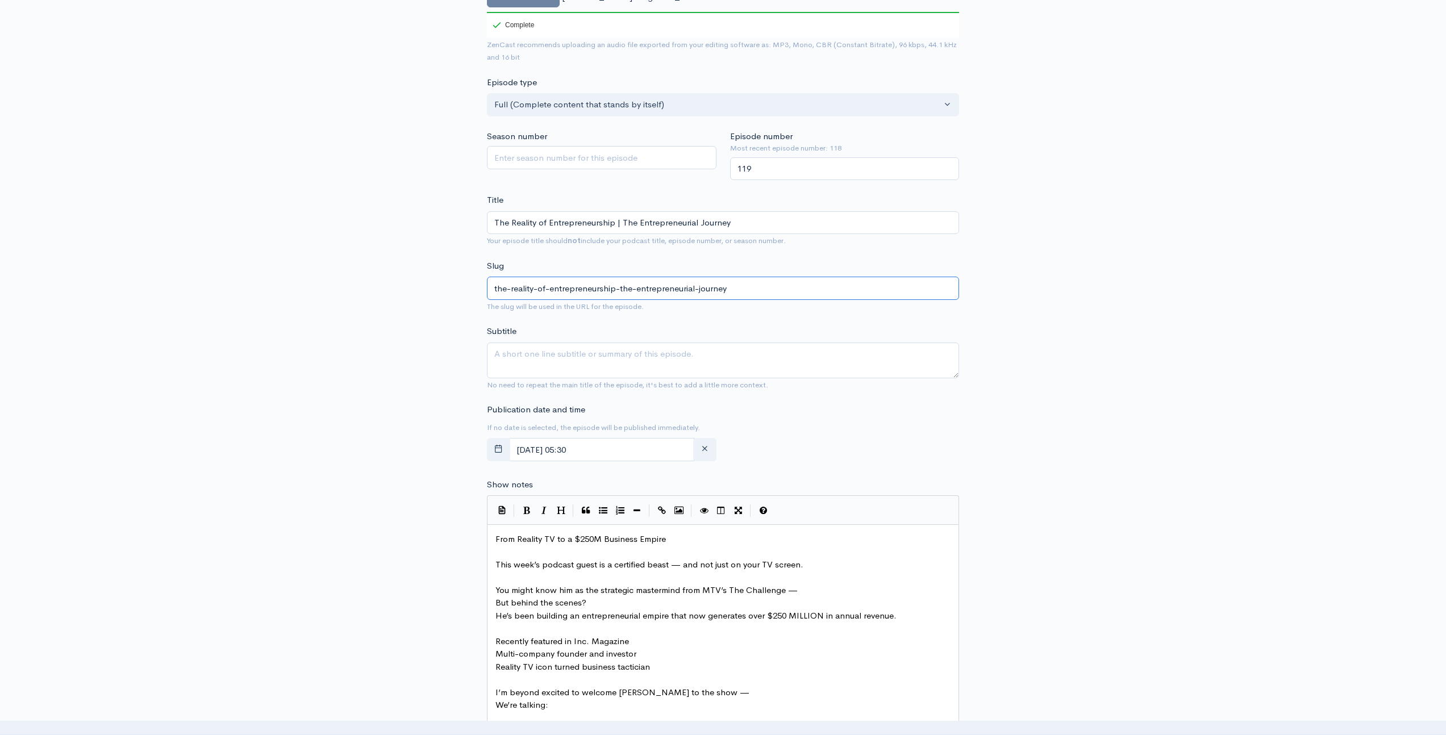
scroll to position [227, 0]
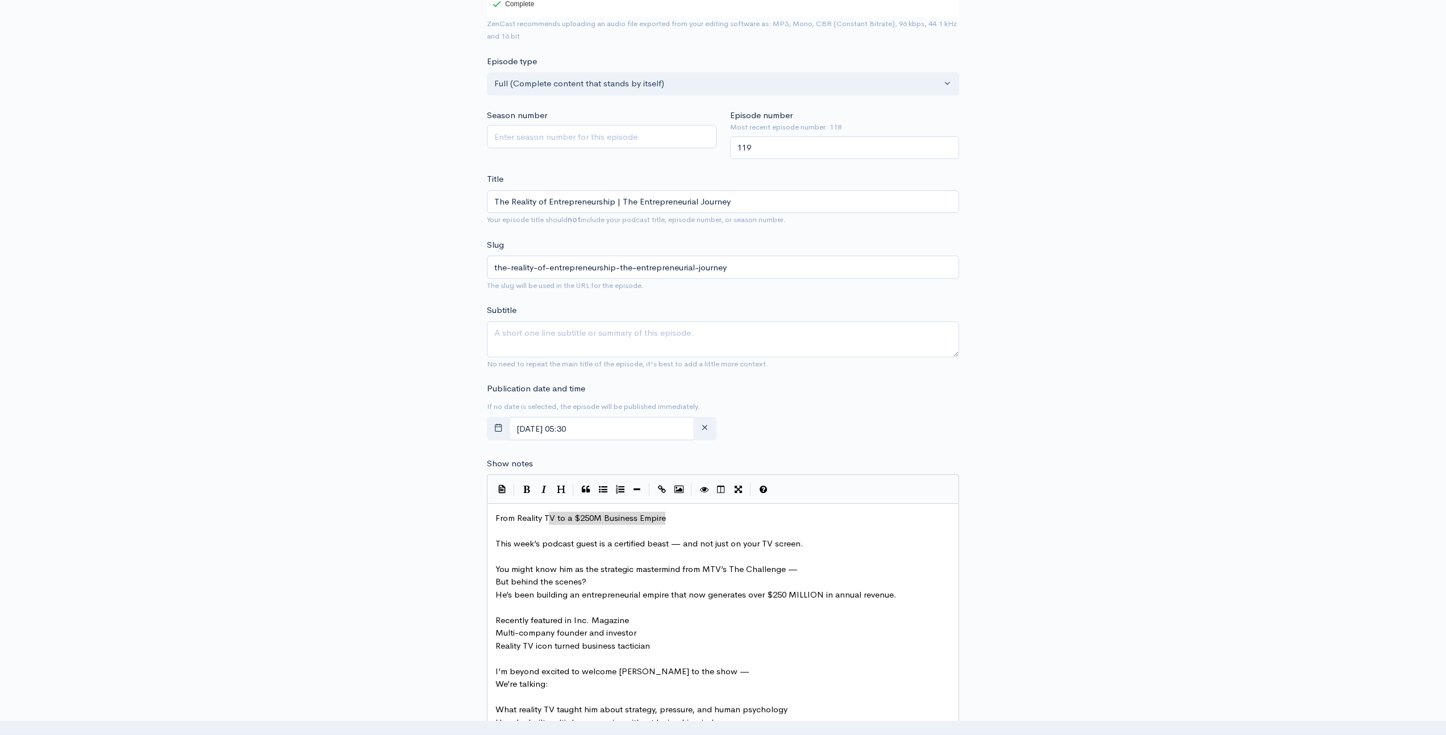
type textarea "From Reality TV to a $250M Business Empire"
drag, startPoint x: 677, startPoint y: 520, endPoint x: 464, endPoint y: 521, distance: 213.1
drag, startPoint x: 612, startPoint y: 201, endPoint x: 391, endPoint y: 207, distance: 220.5
click at [391, 207] on div "New episode Create a new episode Back to episodes Audio file Choose file [PERSO…" at bounding box center [723, 569] width 1446 height 1515
paste input "From Reality TV to a $250M Business Empire"
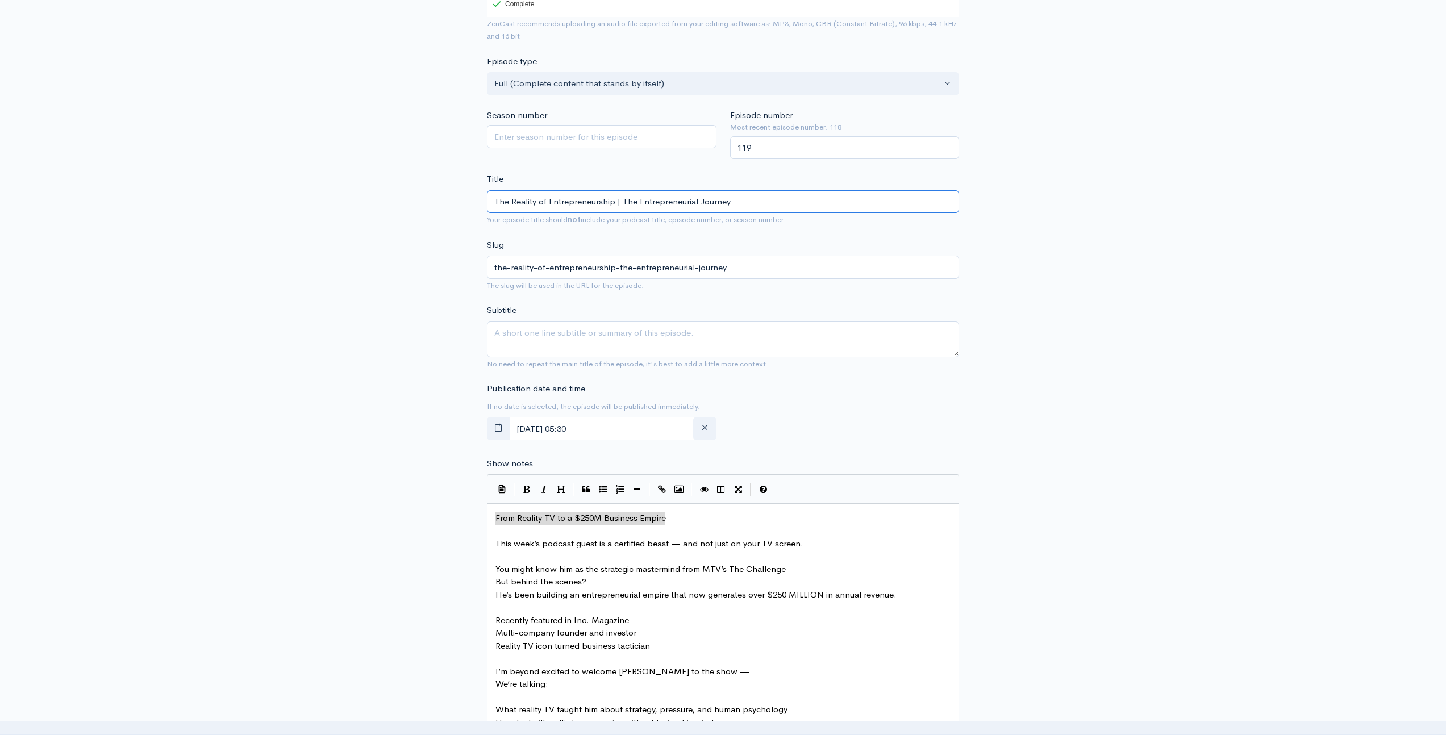
type input "From Reality TV to a $250M Business Empire | The Entrepreneurial Journey"
type input "from-reality-tv-to-a-250m-business-empire-the-entrepreneurial-journey"
type input "From Reality TV to a $250M Business Empire | The Entrepreneurial Journey"
click at [432, 343] on div "New episode Create a new episode Back to episodes Audio file Choose file [PERSO…" at bounding box center [723, 569] width 648 height 1515
click at [495, 543] on span "This week’s podcast guest is a certified beast — and not just on your TV screen." at bounding box center [649, 543] width 308 height 11
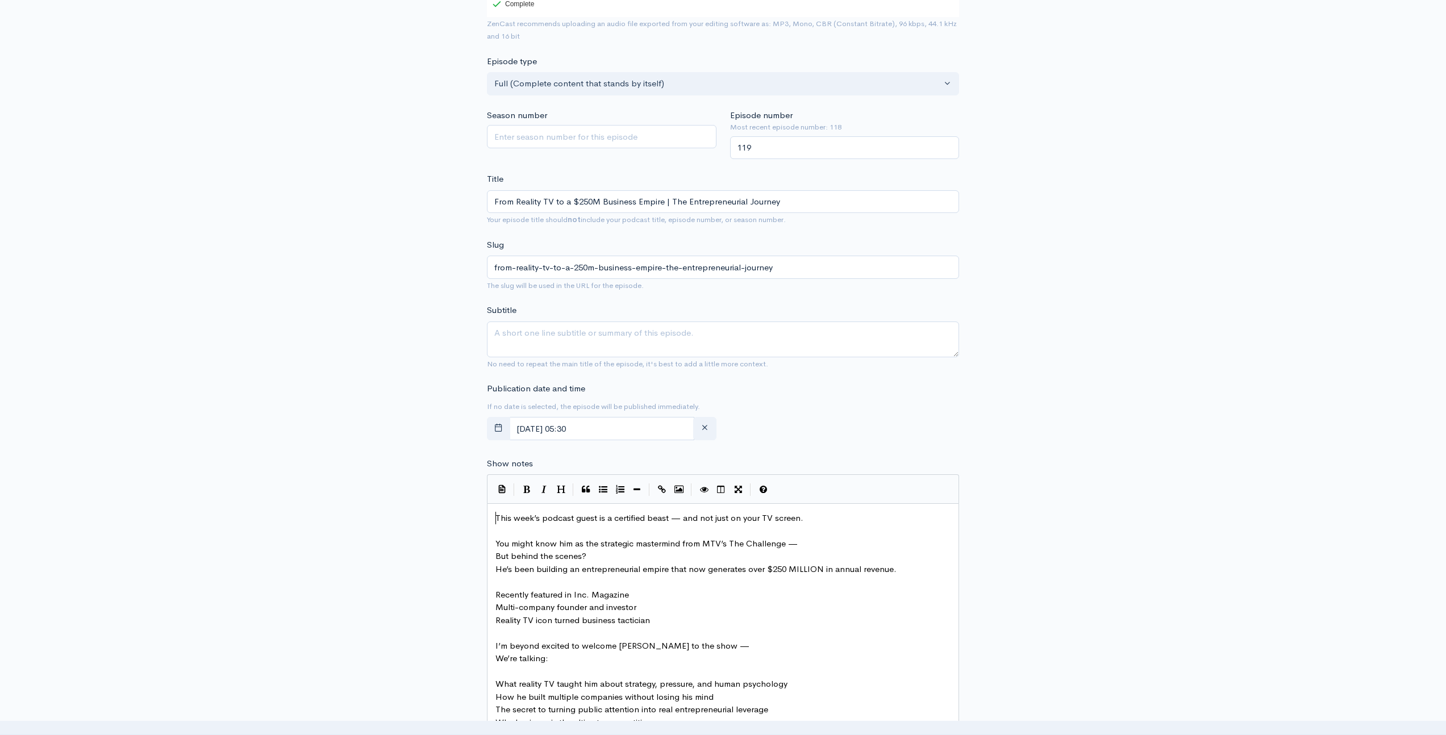
click at [344, 392] on div "New episode Create a new episode Back to episodes Audio file Choose file [PERSO…" at bounding box center [723, 557] width 1446 height 1490
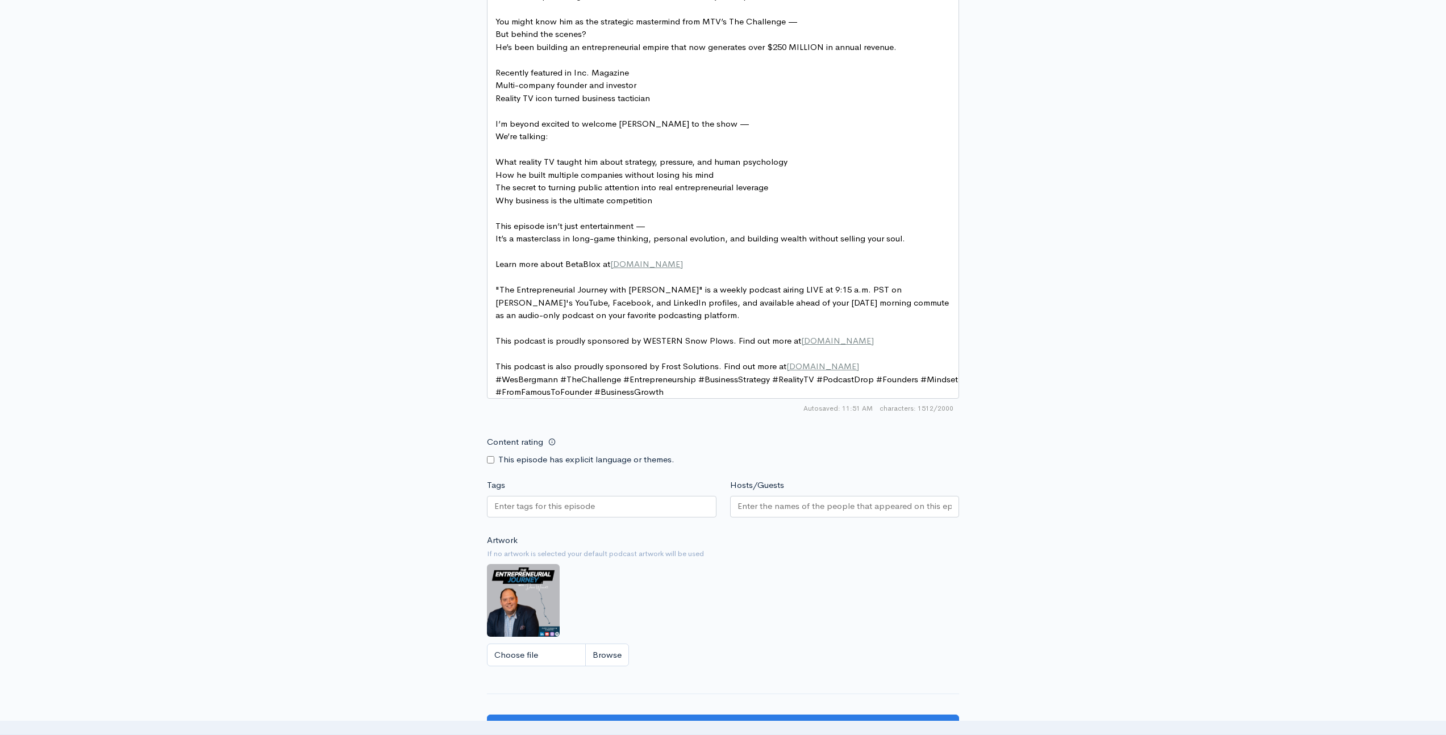
scroll to position [752, 0]
click at [774, 509] on input "Hosts/Guests" at bounding box center [845, 504] width 215 height 13
type input "[PERSON_NAME]"
click at [390, 557] on div "New episode Create a new episode Back to episodes Audio file Choose file [PERSO…" at bounding box center [723, 32] width 1446 height 1491
click at [882, 360] on pre "This podcast is also proudly sponsored by Frost Solutions. Find out more at [DO…" at bounding box center [727, 364] width 468 height 13
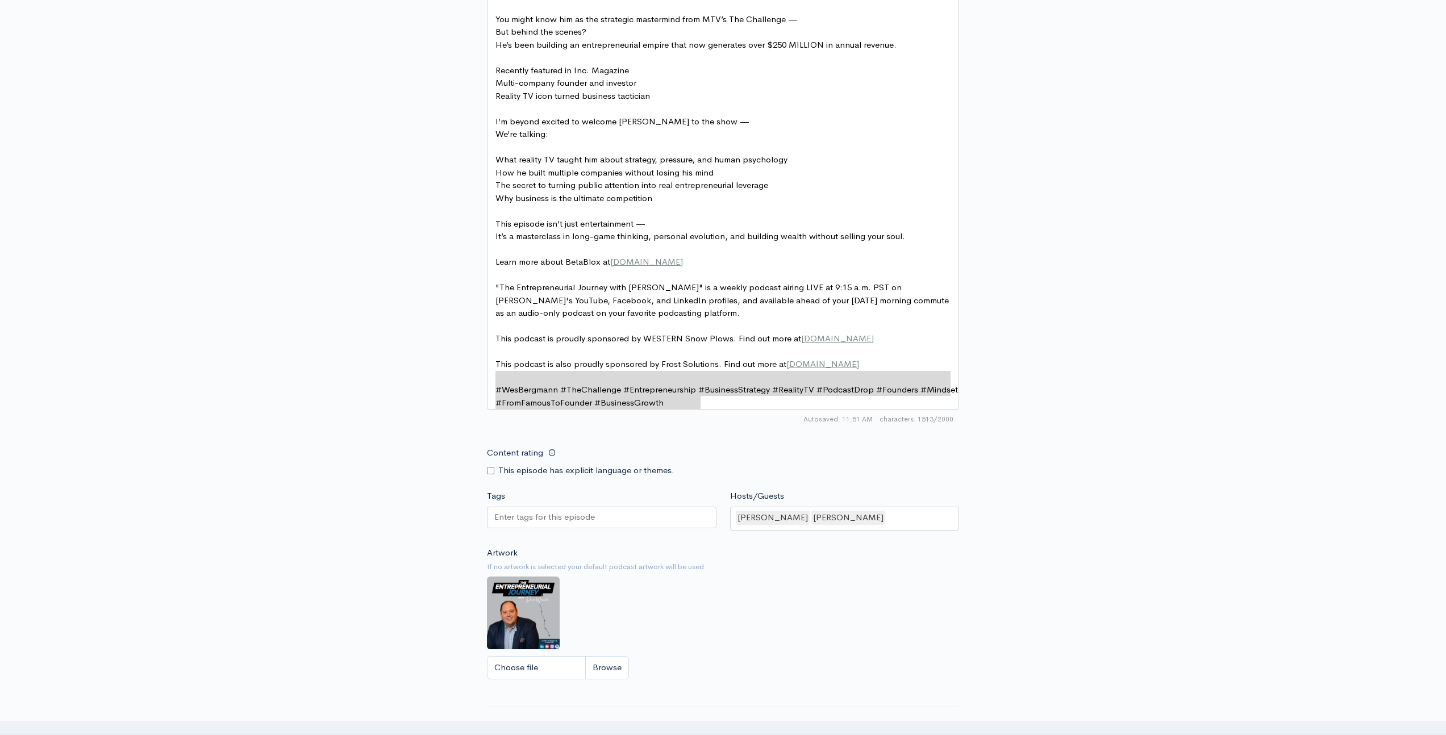
drag, startPoint x: 714, startPoint y: 404, endPoint x: 448, endPoint y: 380, distance: 267.6
type textarea "#WesBergmann #TheChallenge #Entrepreneurship #BusinessStrategy #RealityTV #Podc…"
click at [448, 380] on div "New episode Create a new episode Back to episodes Audio file Choose file [PERSO…" at bounding box center [723, 39] width 648 height 1505
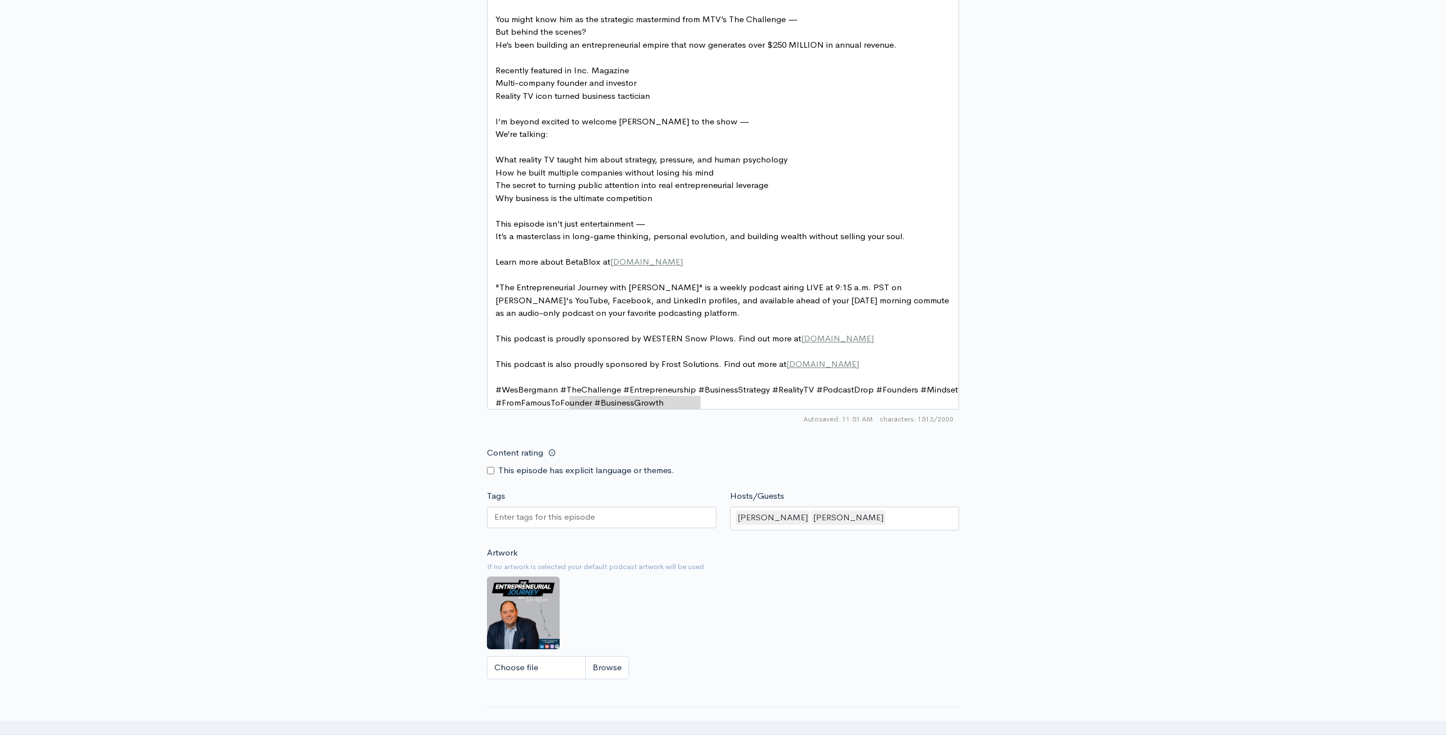
type textarea "#WesBergmann #TheChallenge #Entrepreneurship #BusinessStrategy #RealityTV #Podc…"
drag, startPoint x: 711, startPoint y: 401, endPoint x: 475, endPoint y: 395, distance: 235.9
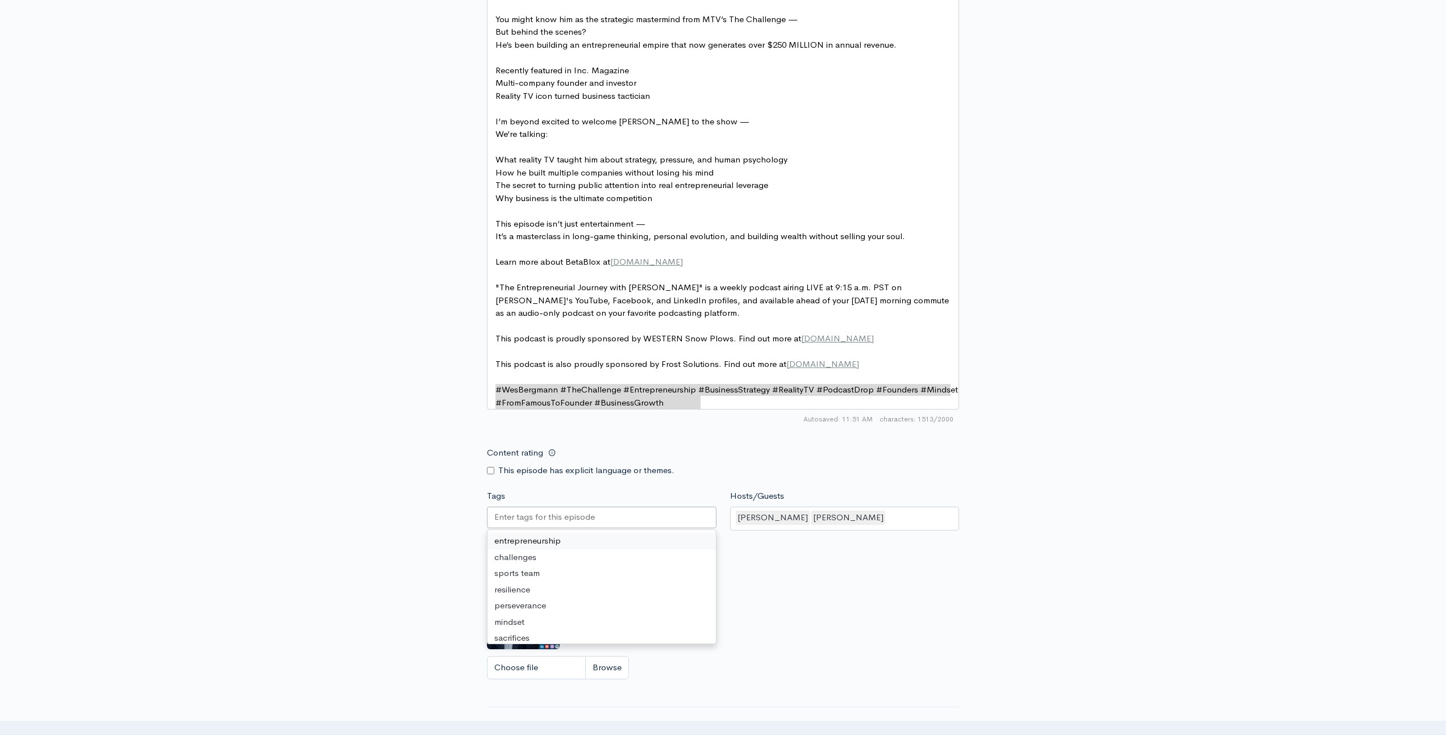
click at [524, 524] on input "Tags" at bounding box center [545, 517] width 102 height 13
paste input "#WesBergmann #TheChallenge #Entrepreneurship #BusinessStrategy #RealityTV #Podc…"
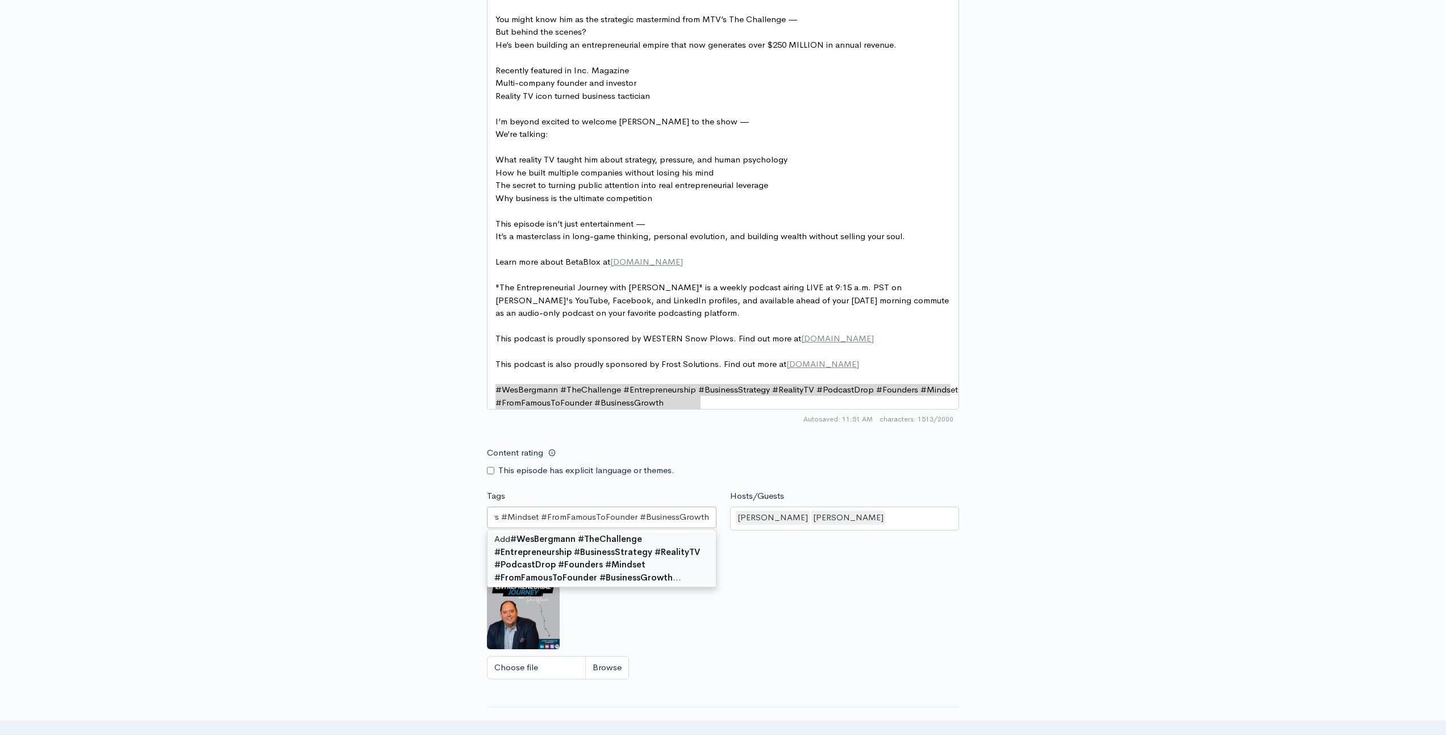
scroll to position [0, 410]
click at [650, 524] on input "#WesBergmann #TheChallenge #Entrepreneurship #BusinessStrategy #RealityTV #Podc…" at bounding box center [601, 517] width 215 height 13
type input "#WesBergmann #TheChallenge #Entrepreneurship #BusinessStrategy #RealityTV #Podc…"
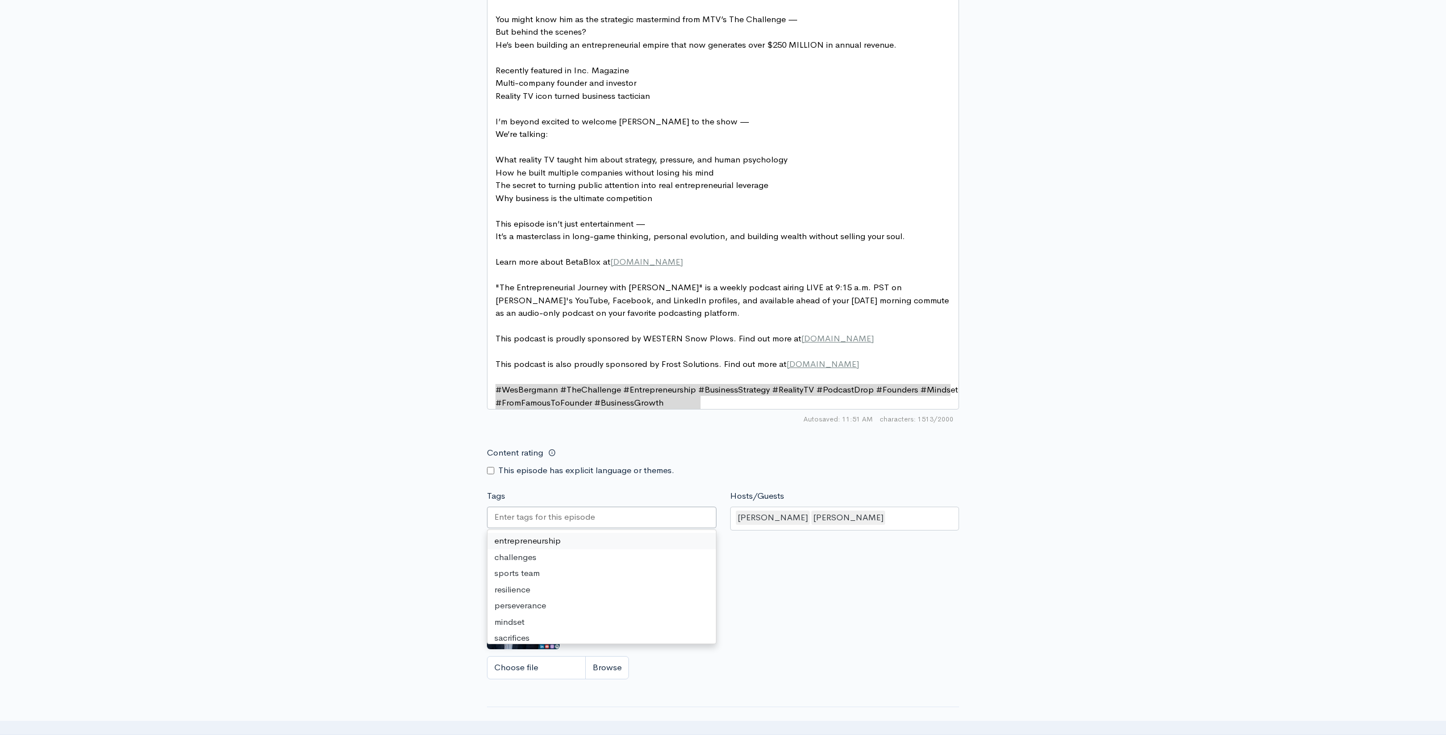
click at [522, 524] on input "Tags" at bounding box center [545, 517] width 102 height 13
paste input "#WesBergmann #TheChallenge #Entrepreneurship #BusinessStrategy #RealityTV #Podc…"
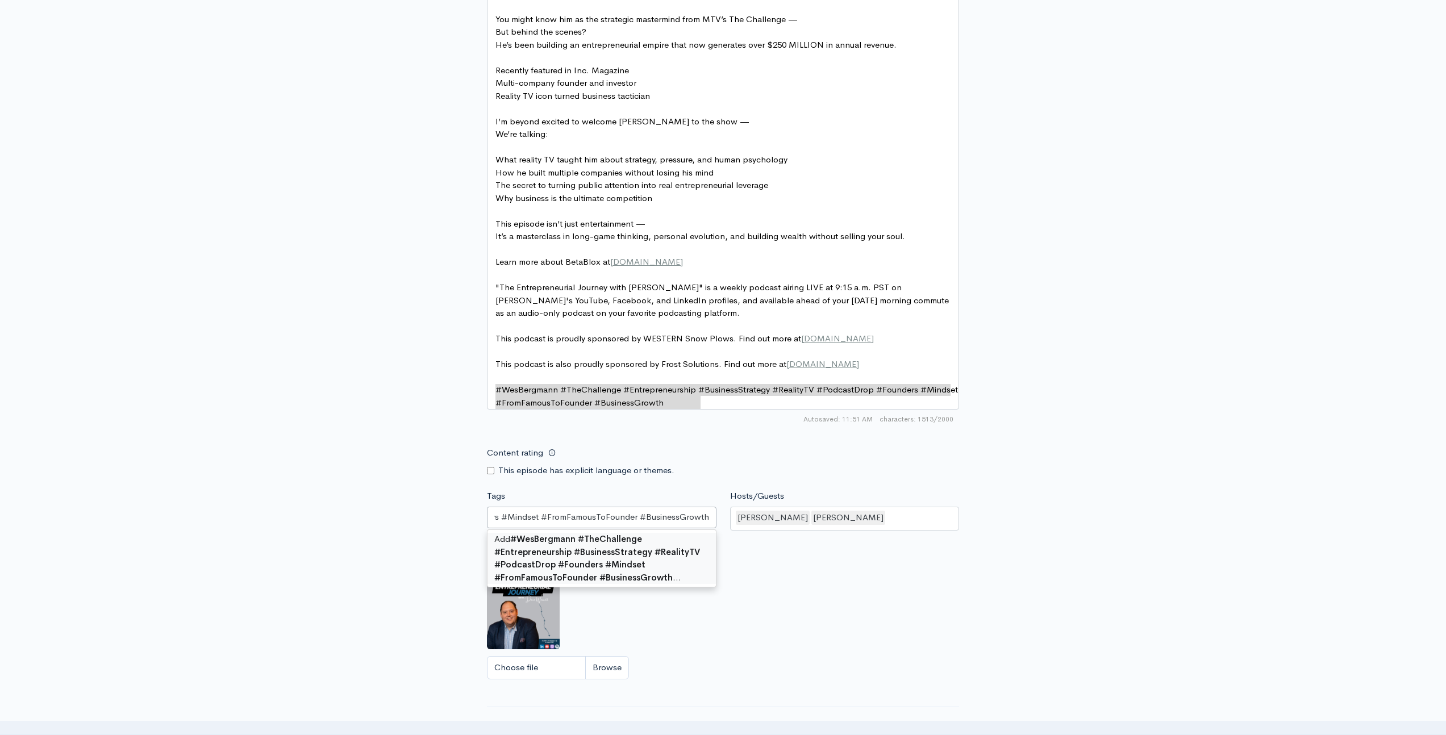
scroll to position [0, 410]
drag, startPoint x: 508, startPoint y: 522, endPoint x: 902, endPoint y: 528, distance: 393.8
click at [903, 529] on div "Tags #WesBergmann #TheChallenge #Entrepreneurship #BusinessStrategy #RealityTV …" at bounding box center [723, 512] width 486 height 45
type input "#WesBergmann #TheChallenge #Entrepreneurship #BusinessStrategy #RealityTV #Podc…"
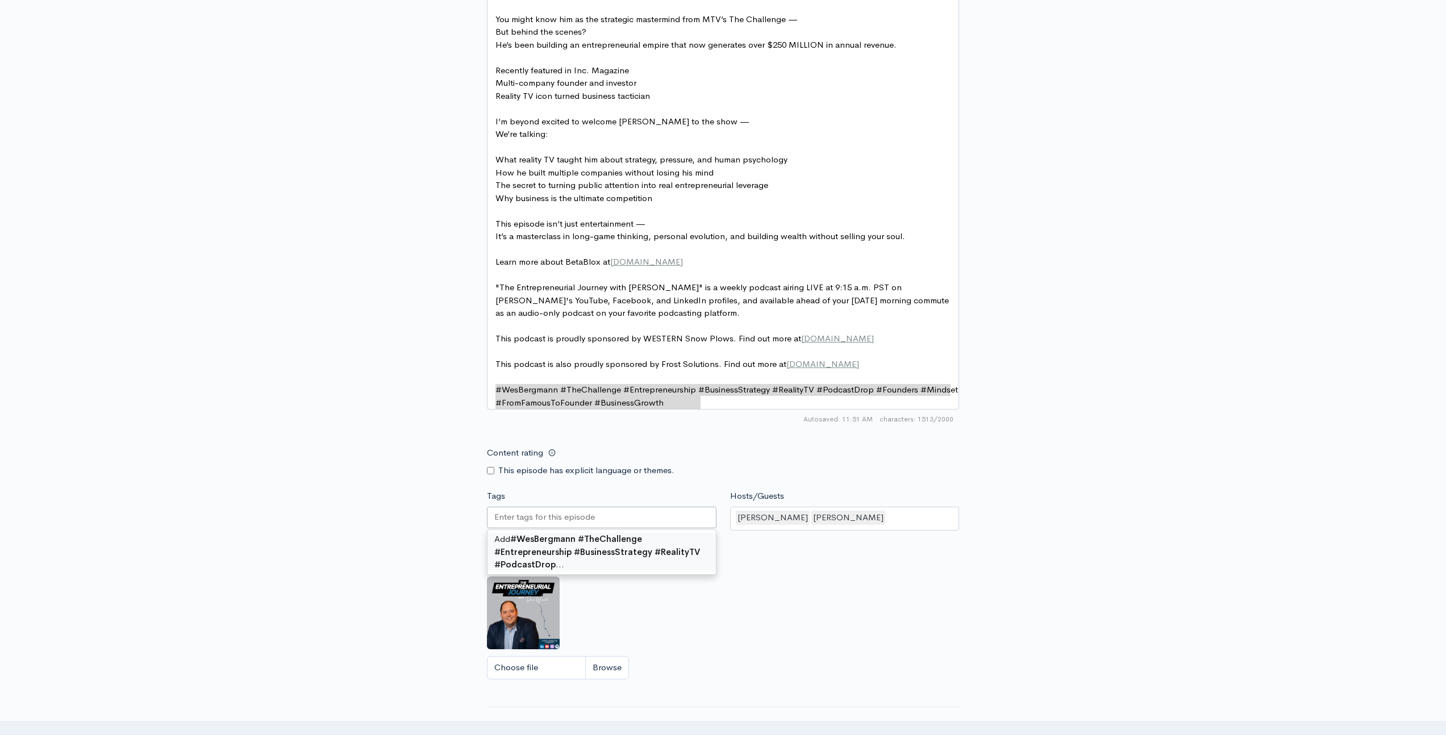
scroll to position [0, 0]
click at [357, 528] on div "New episode Create a new episode Back to episodes Audio file Choose file [PERSO…" at bounding box center [723, 39] width 1446 height 1505
click at [591, 524] on input "Tags" at bounding box center [545, 517] width 102 height 13
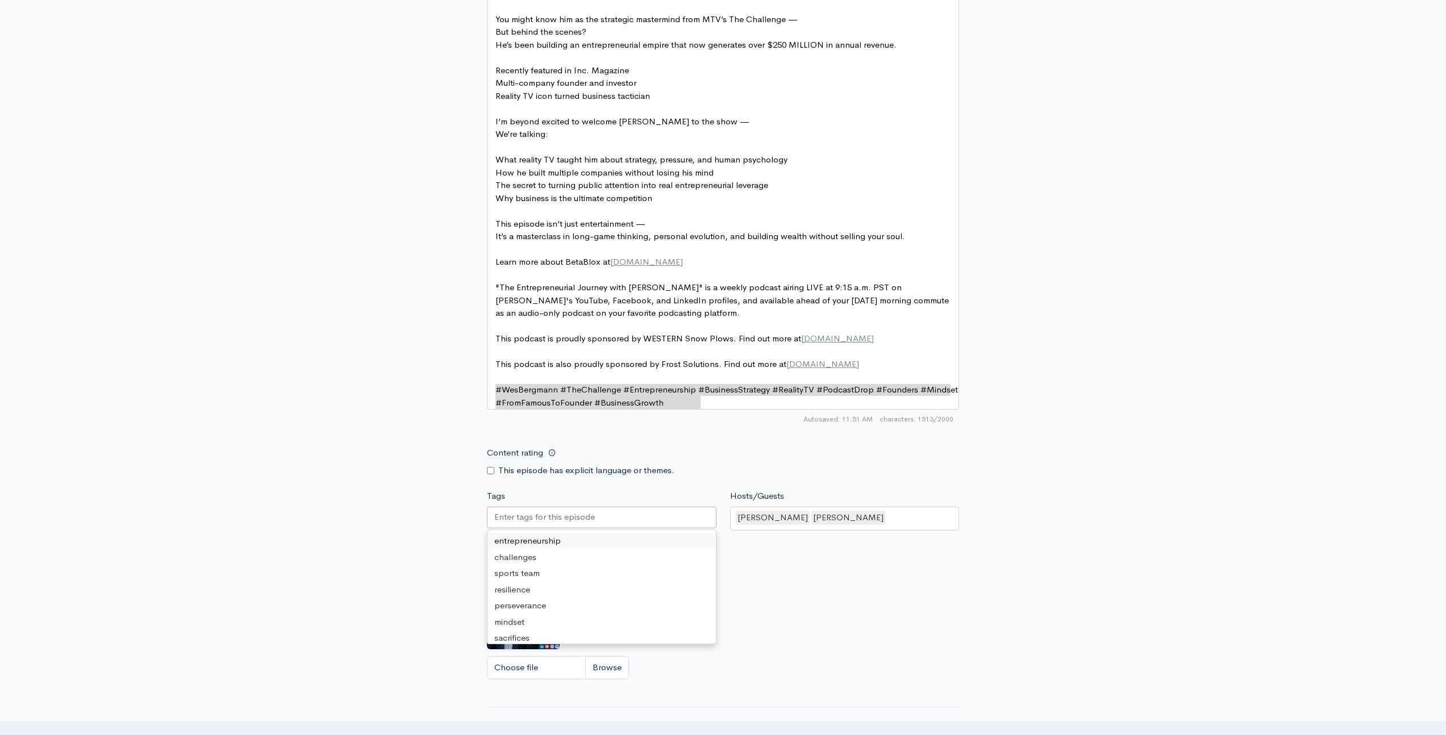
paste input "#WesBergmann #TheChallenge #Entrepreneurship #BusinessStrategy #RealityTV #Podc…"
type input "#WesBergmann #TheChallenge #Entrepreneurship #BusinessStrategy #RealityTV #Podc…"
click at [180, 522] on div "New episode Create a new episode Back to episodes Audio file Choose file [PERSO…" at bounding box center [723, 39] width 1446 height 1505
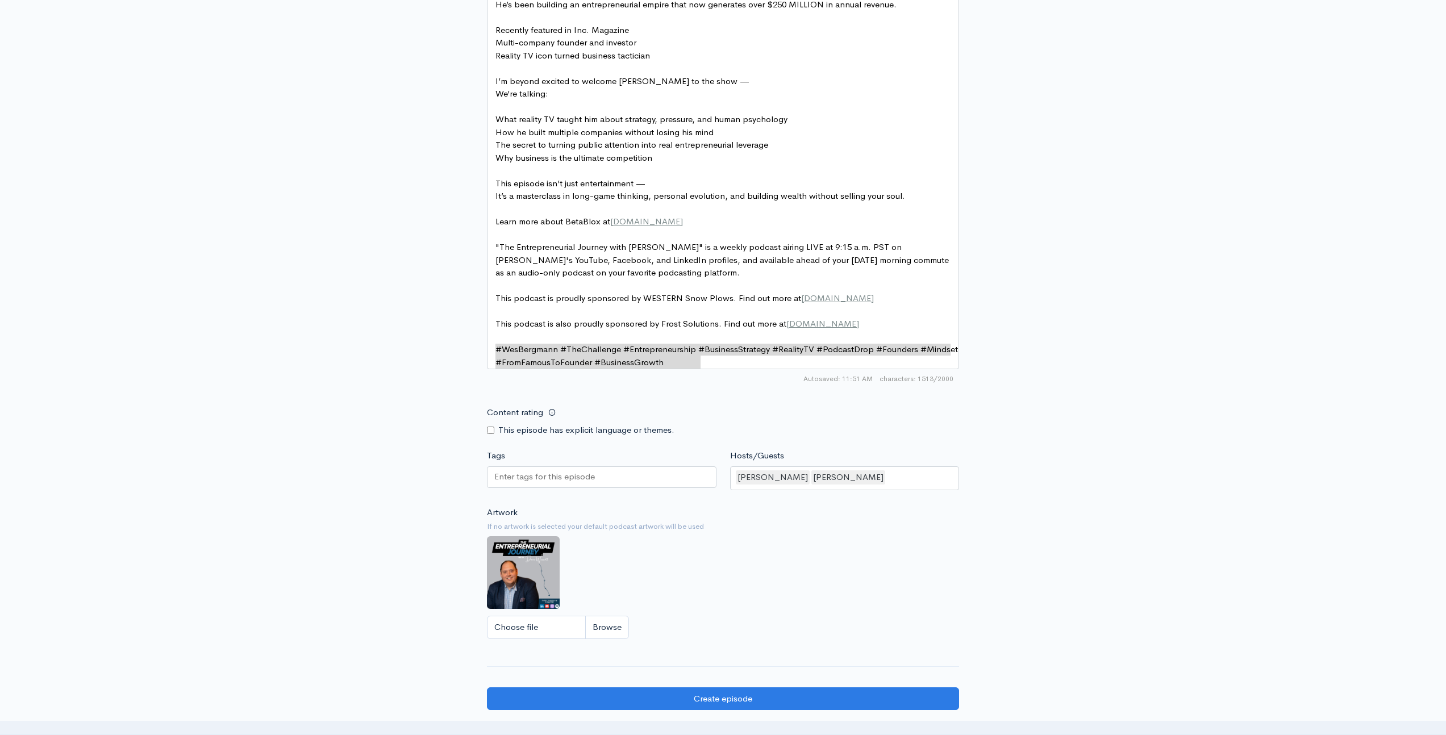
scroll to position [946, 0]
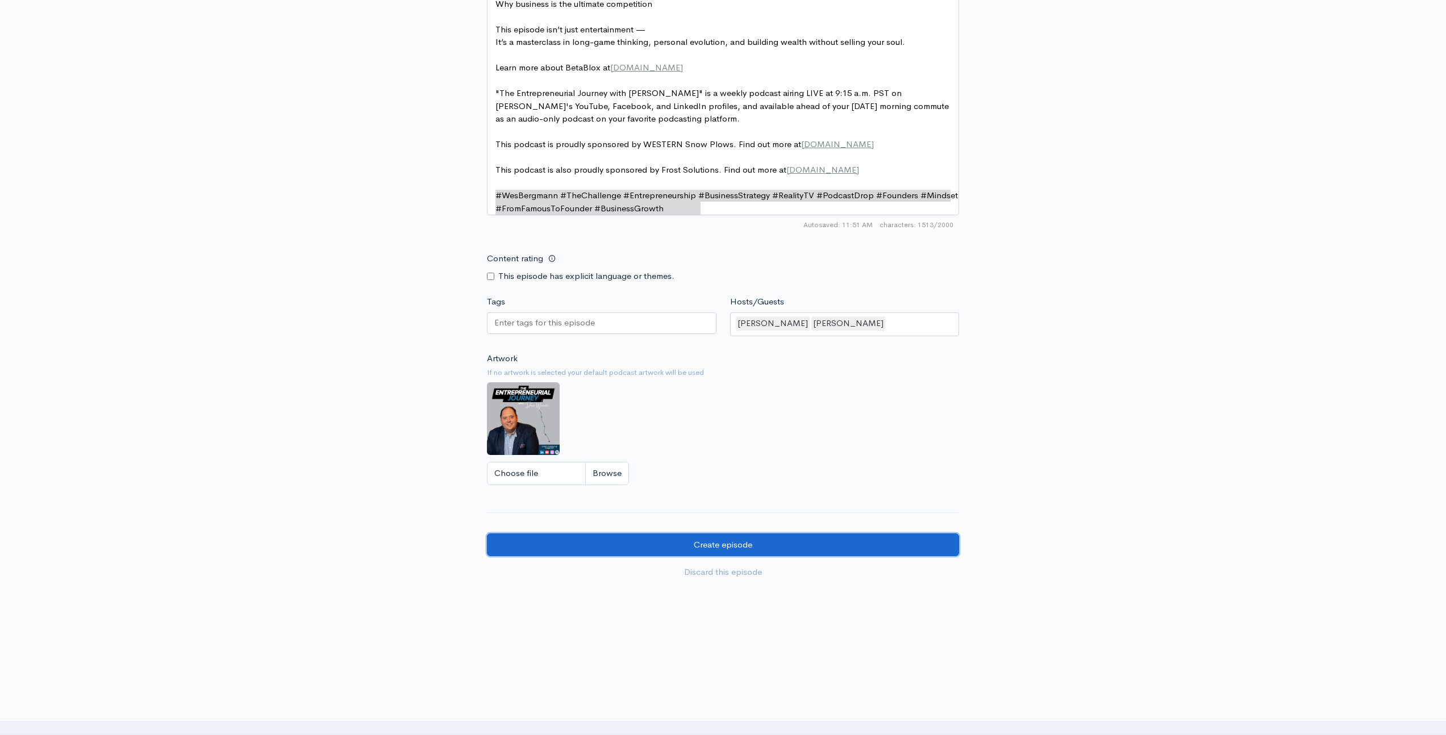
click at [831, 556] on input "Create episode" at bounding box center [723, 545] width 472 height 23
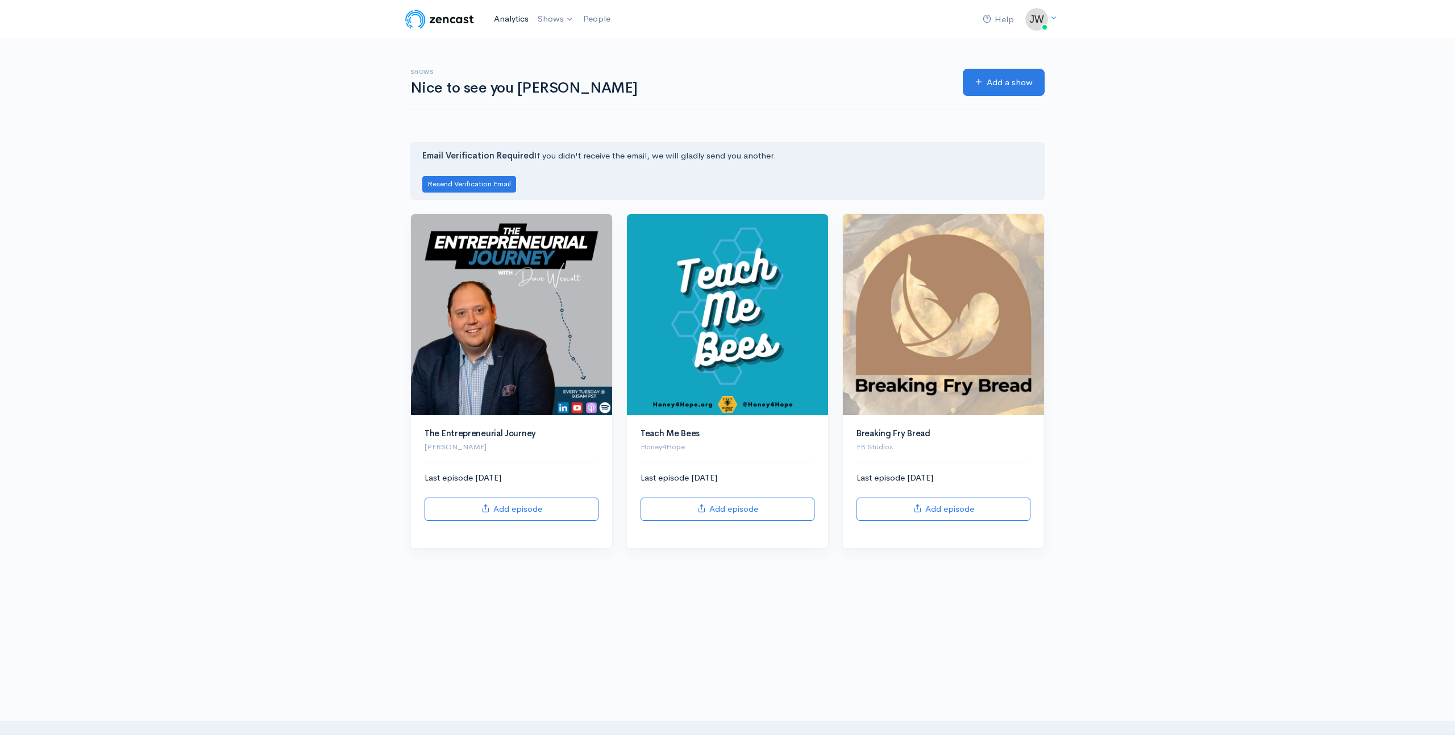
click at [522, 16] on link "Analytics" at bounding box center [511, 19] width 44 height 24
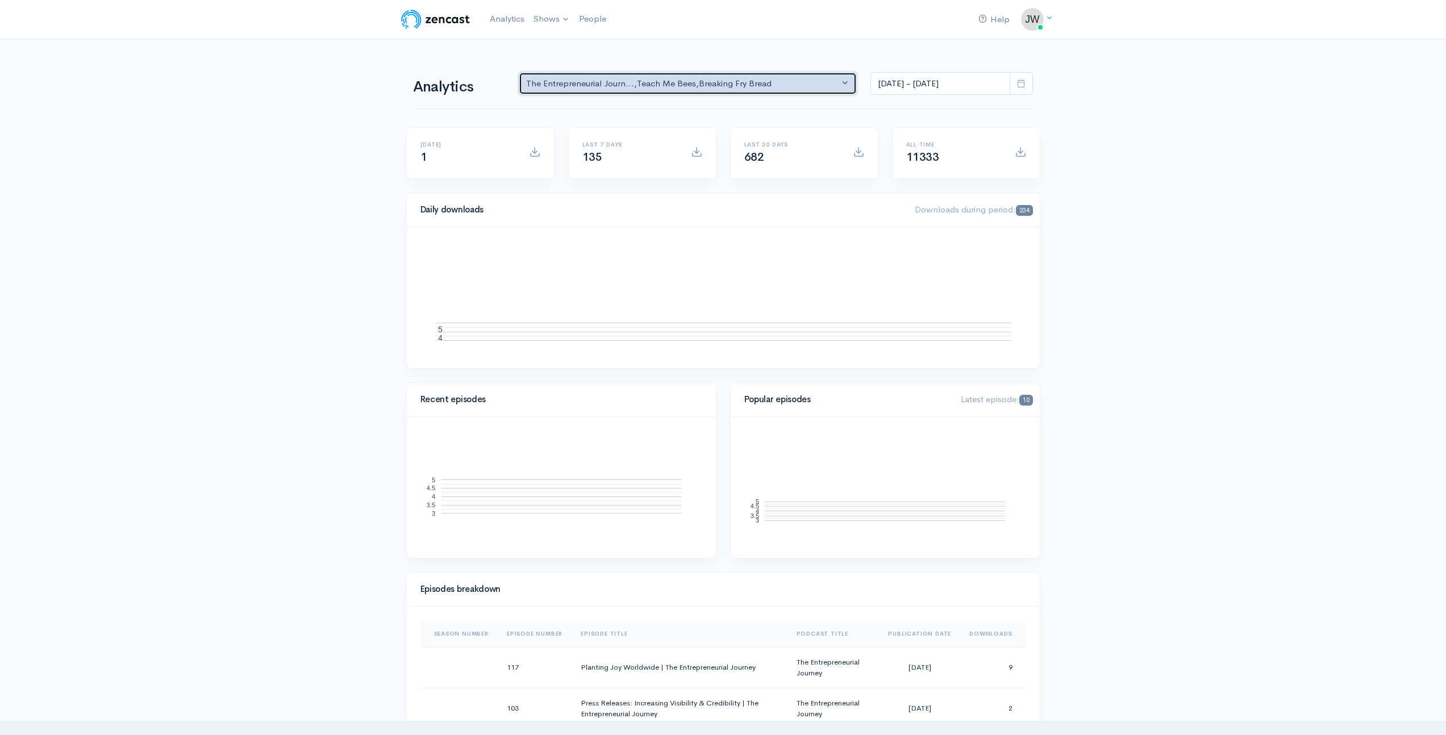
click at [694, 86] on div "The Entrepreneurial Journ... , Teach Me Bees , Breaking Fry Bread" at bounding box center [683, 83] width 314 height 13
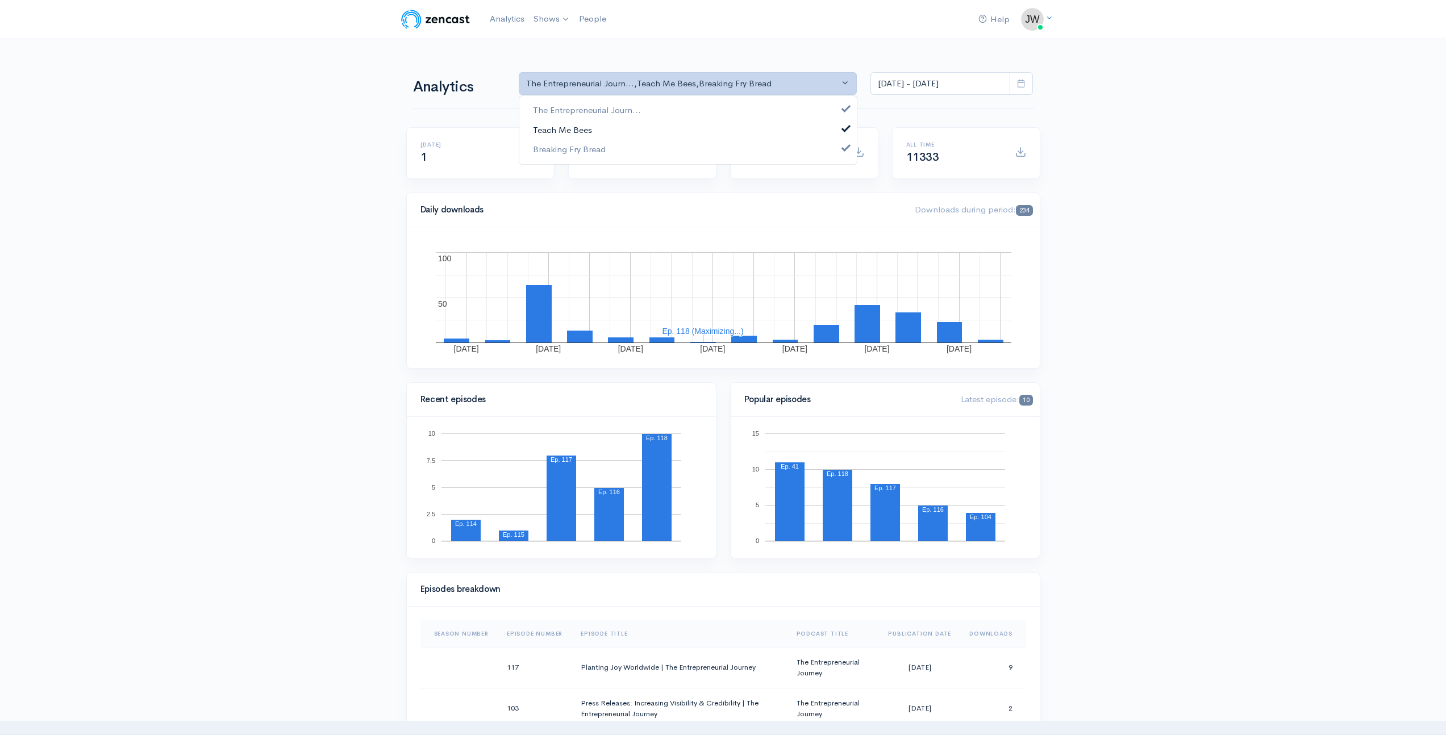
click at [844, 130] on span at bounding box center [846, 127] width 5 height 9
click at [845, 145] on span at bounding box center [846, 147] width 5 height 9
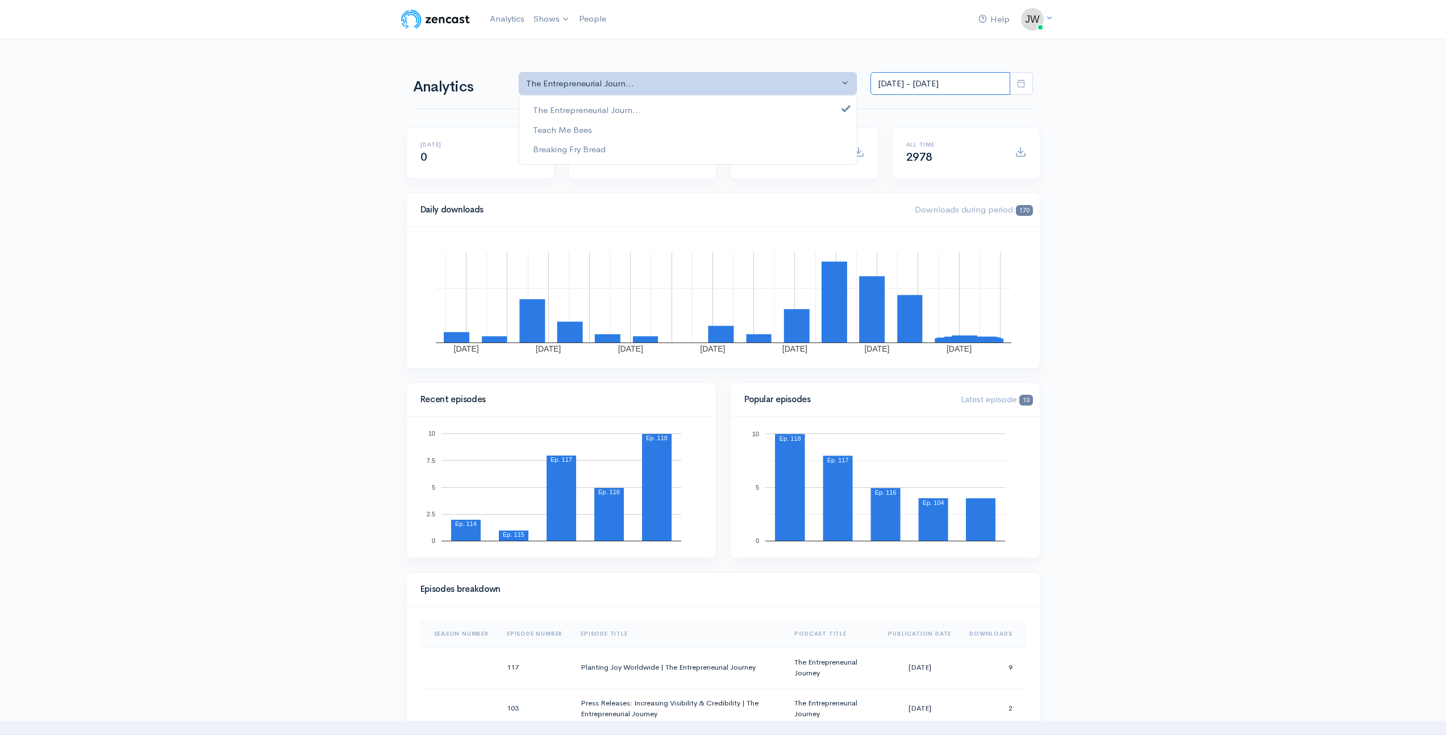
click at [1007, 88] on input "[DATE] - [DATE]" at bounding box center [940, 83] width 140 height 23
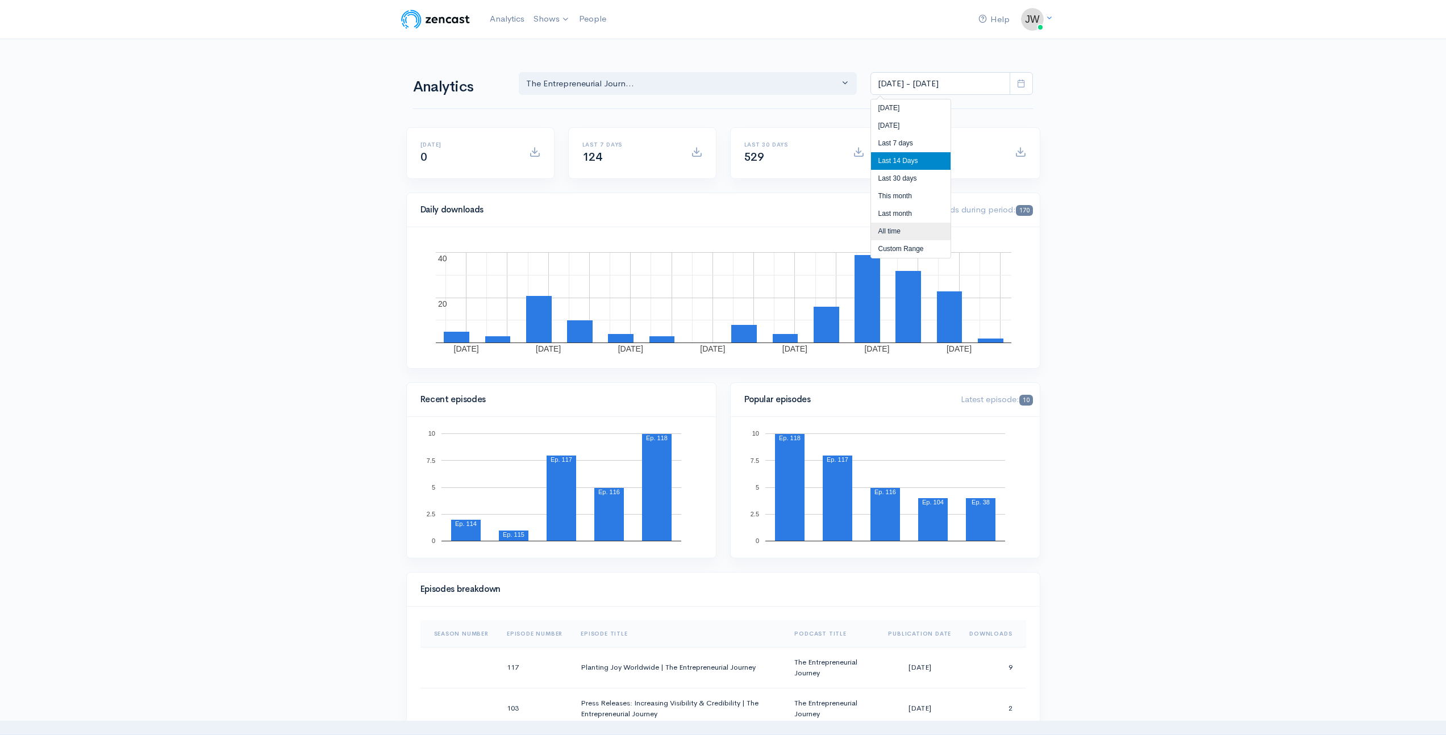
click at [887, 227] on li "All time" at bounding box center [911, 232] width 80 height 18
type input "[DATE] - [DATE]"
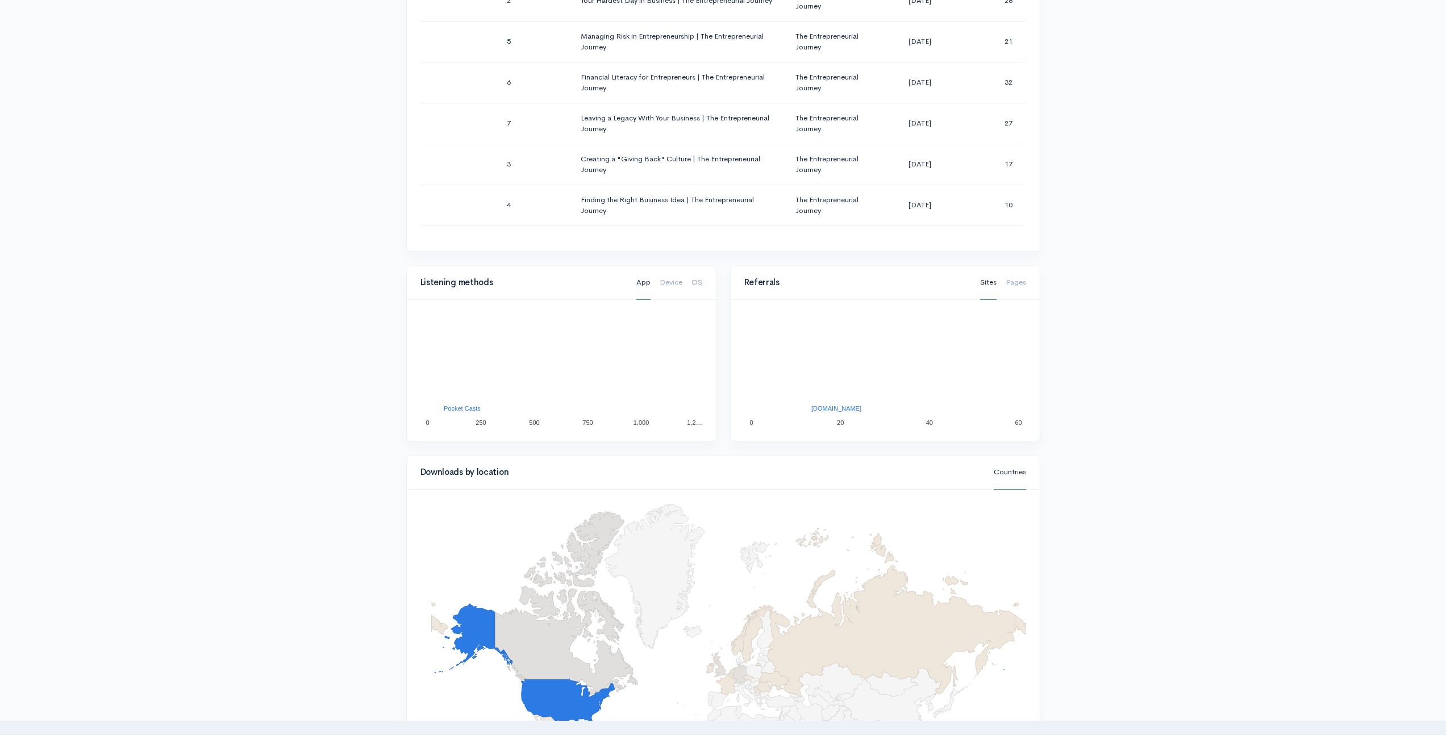
scroll to position [323, 0]
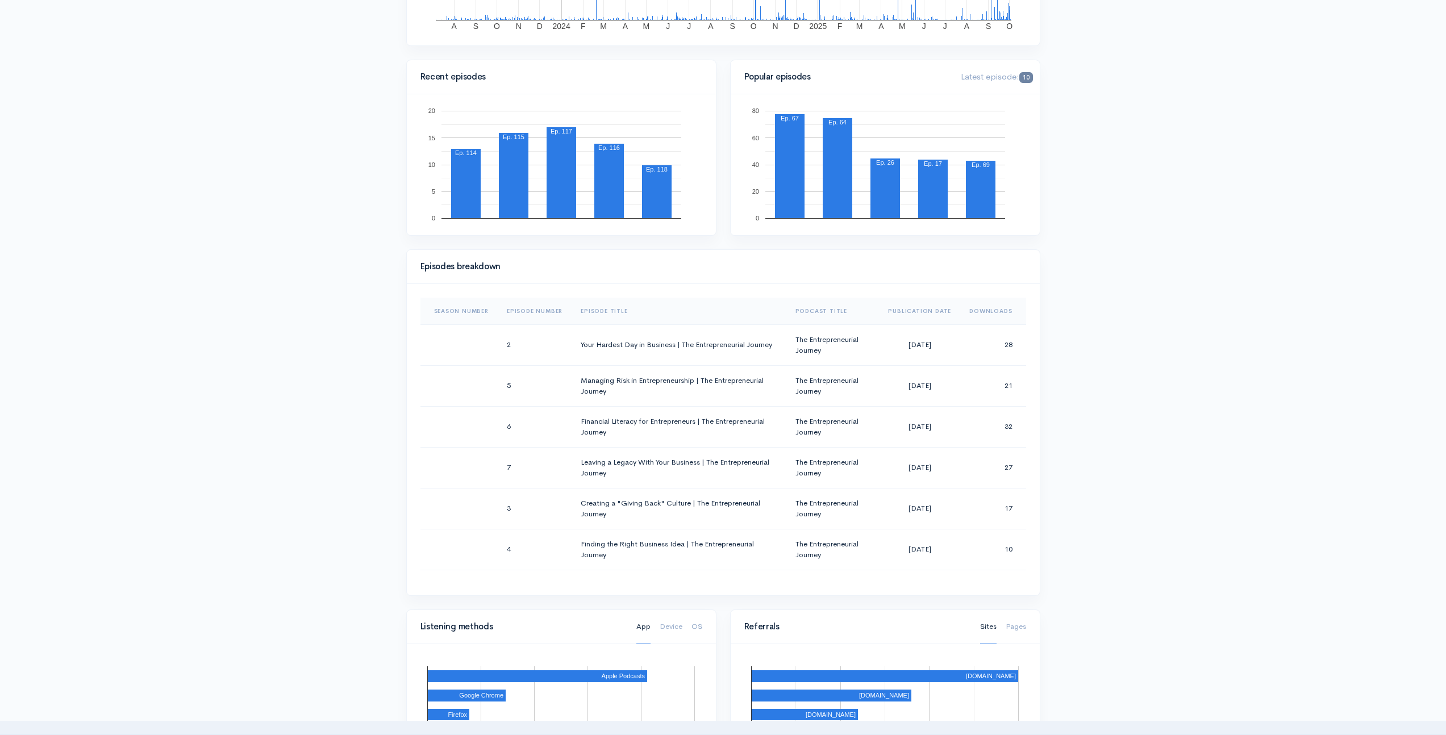
click at [536, 309] on th "Episode Number" at bounding box center [535, 311] width 74 height 27
click at [530, 310] on th "Episode Number" at bounding box center [539, 311] width 82 height 27
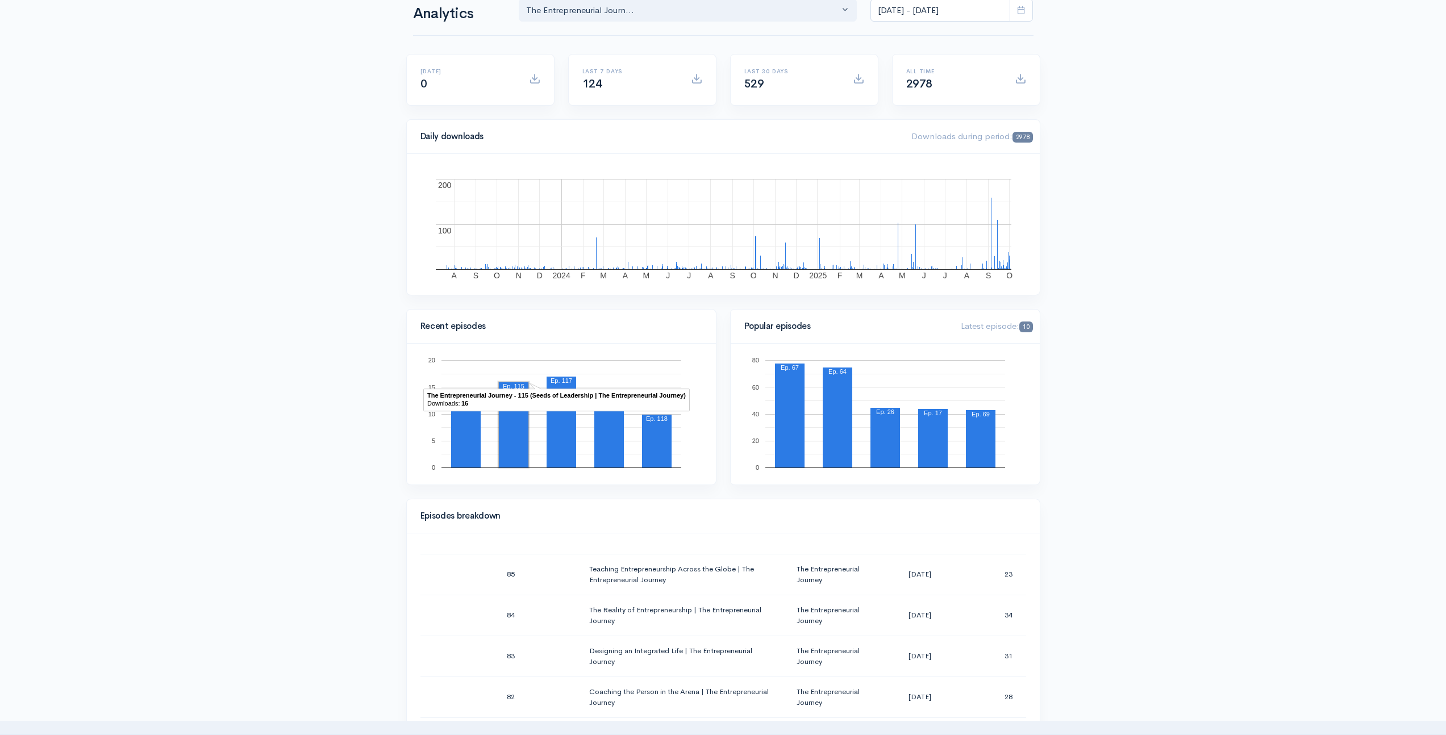
scroll to position [39, 0]
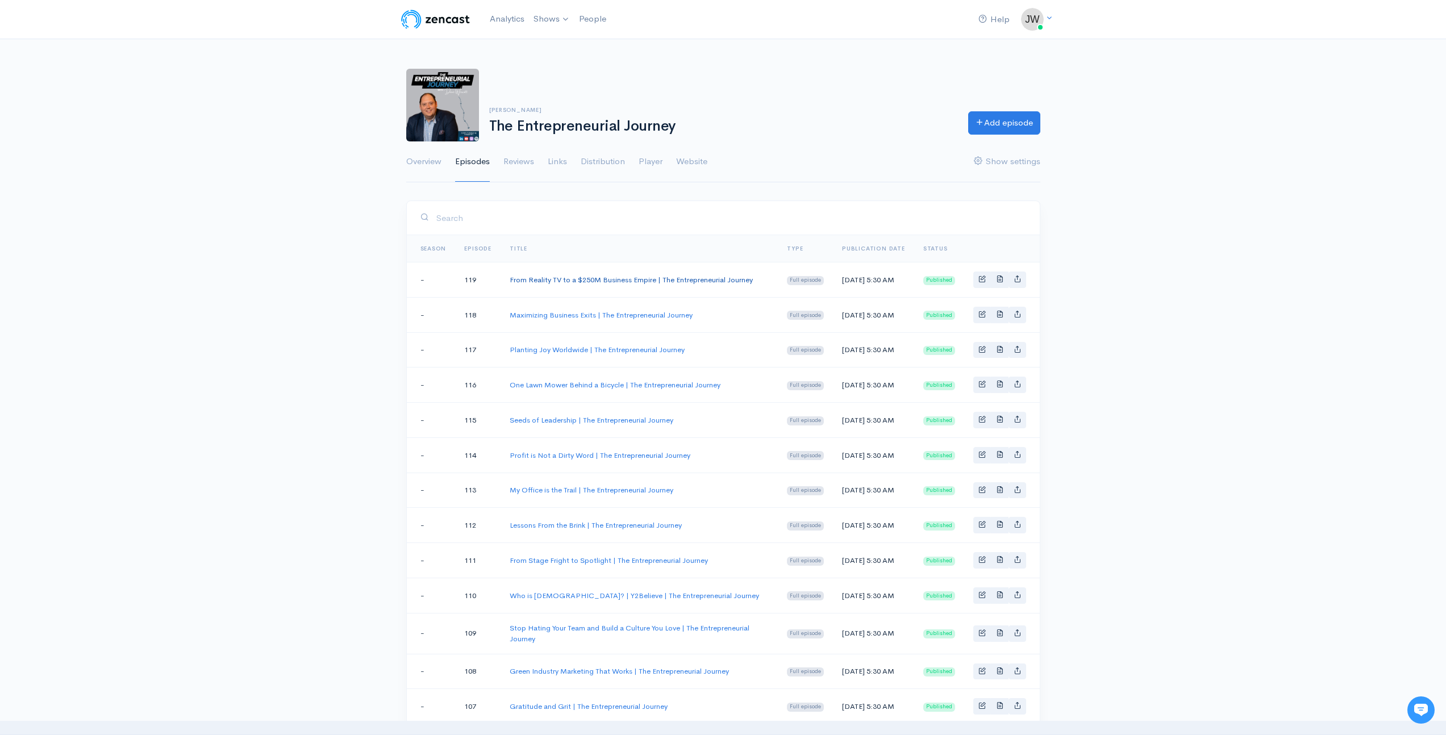
click at [591, 278] on link "From Reality TV to a $250M Business Empire | The Entrepreneurial Journey" at bounding box center [631, 280] width 243 height 10
